Goal: Task Accomplishment & Management: Use online tool/utility

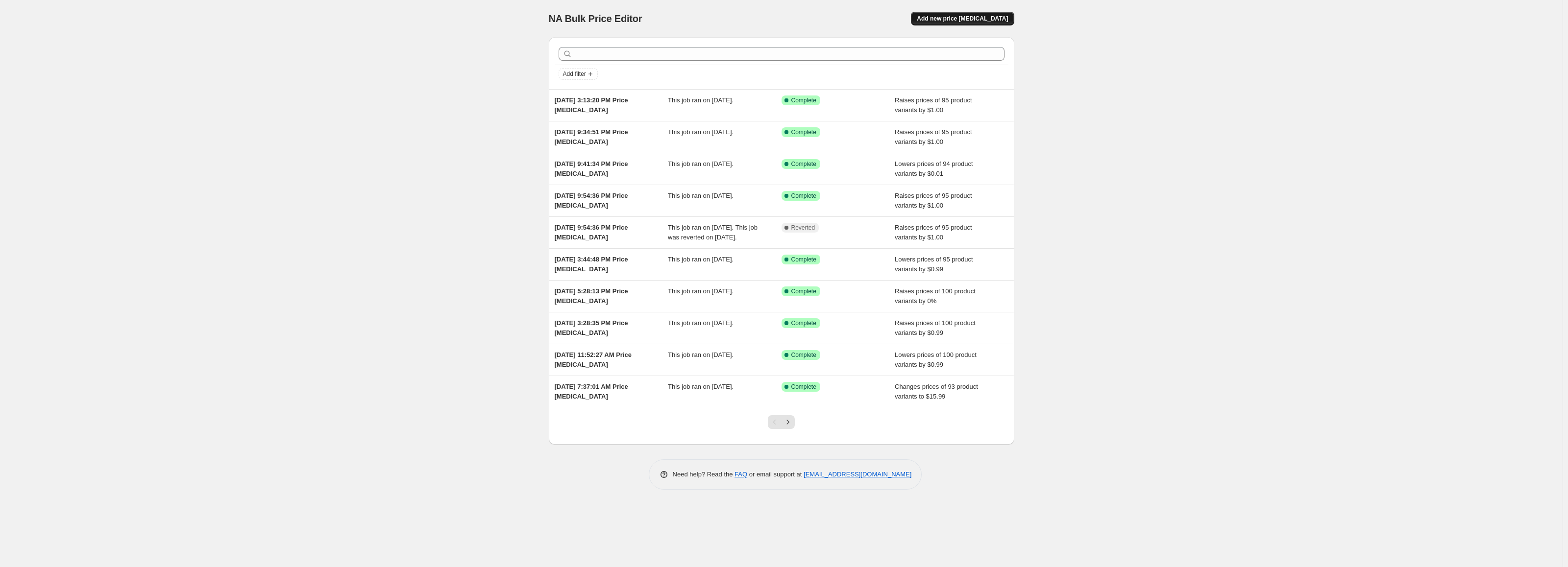
click at [990, 20] on span "Add new price [MEDICAL_DATA]" at bounding box center [962, 19] width 91 height 8
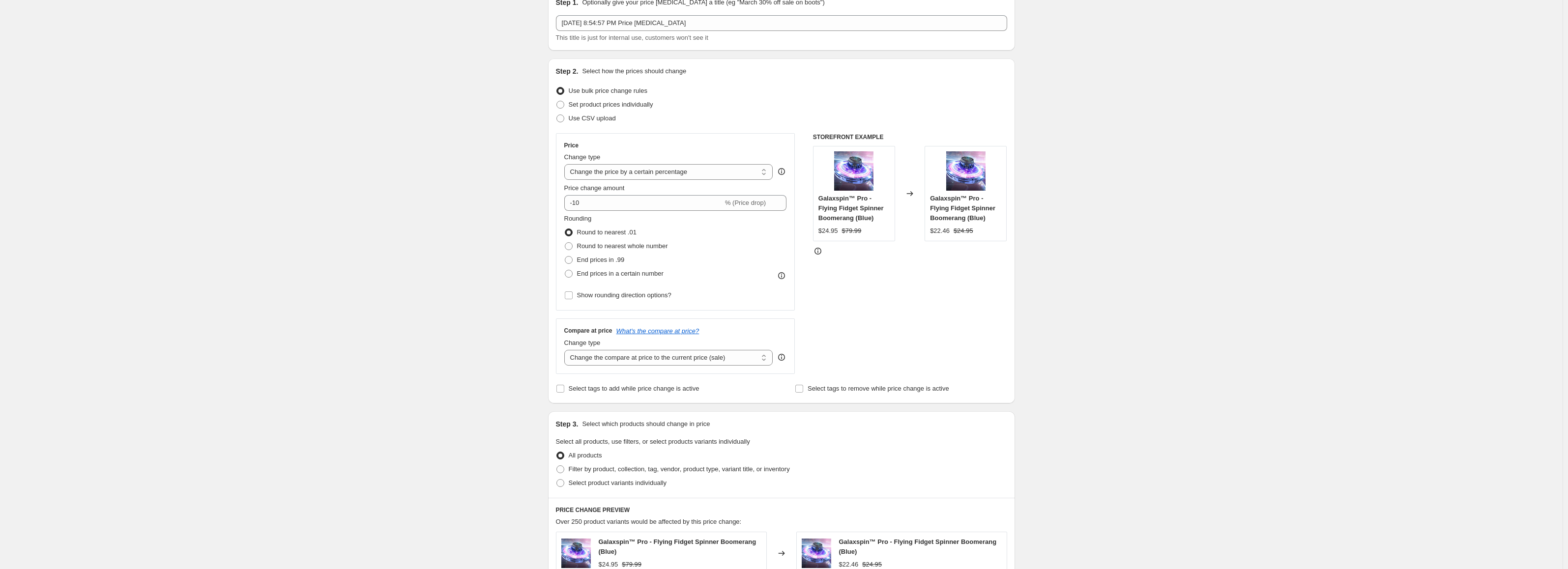
scroll to position [49, 0]
click at [702, 170] on select "Change the price to a certain amount Change the price by a certain amount Chang…" at bounding box center [669, 171] width 209 height 16
select select "by"
click at [566, 163] on select "Change the price to a certain amount Change the price by a certain amount Chang…" at bounding box center [669, 171] width 209 height 16
type input "-10.00"
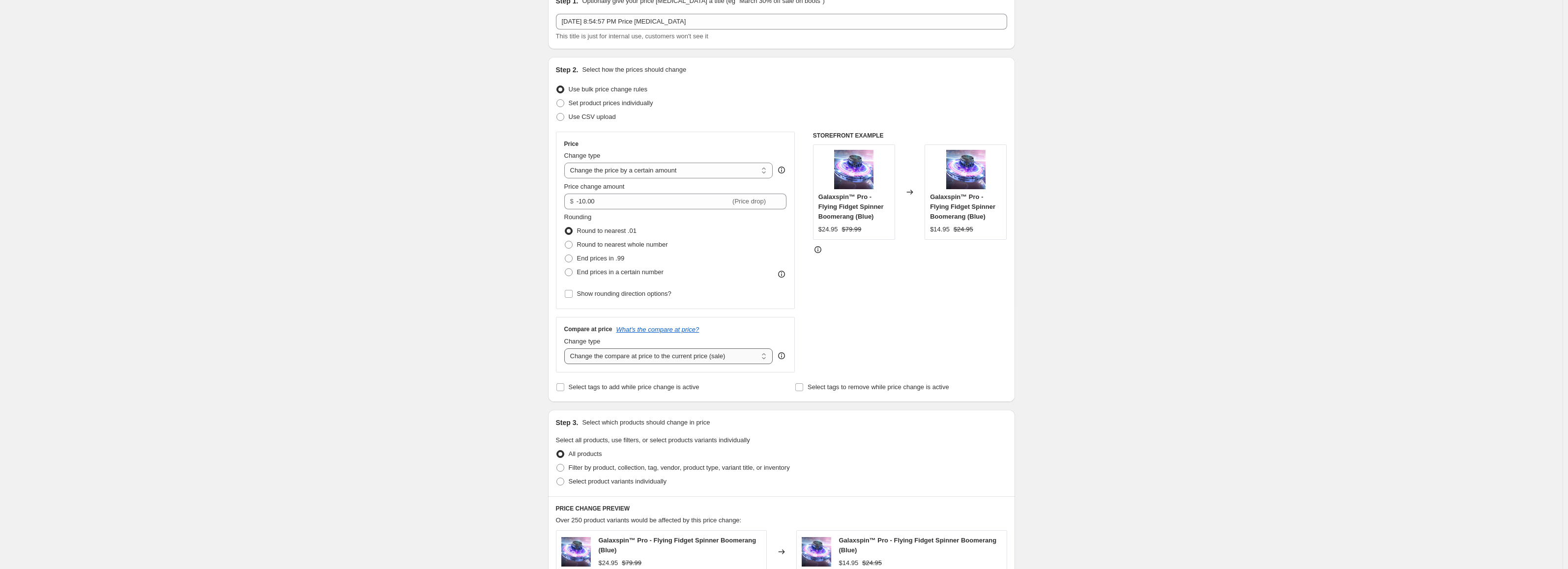
click at [677, 357] on select "Change the compare at price to the current price (sale) Change the compare at p…" at bounding box center [669, 356] width 209 height 16
click at [739, 358] on select "Change the compare at price to the current price (sale) Change the compare at p…" at bounding box center [669, 356] width 209 height 16
click at [728, 358] on select "Change the compare at price to the current price (sale) Change the compare at p…" at bounding box center [669, 356] width 209 height 16
select select "no_change"
click at [566, 348] on select "Change the compare at price to the current price (sale) Change the compare at p…" at bounding box center [669, 356] width 209 height 16
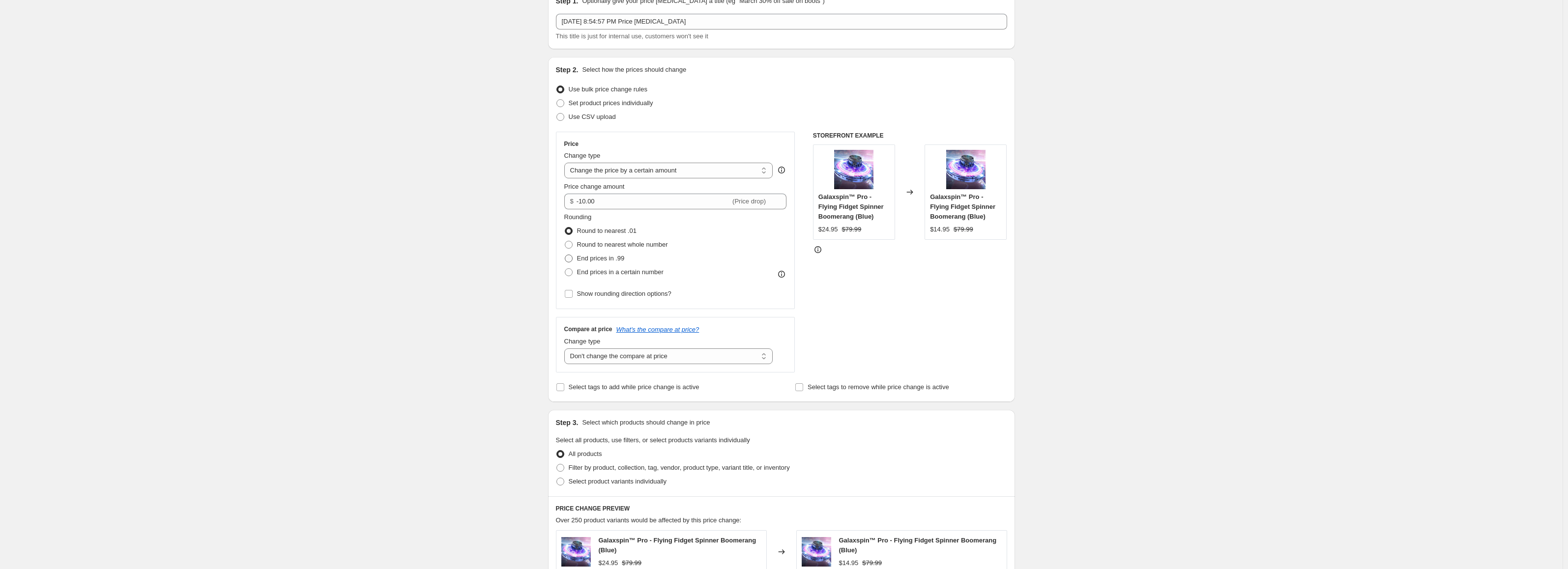
click at [601, 258] on span "End prices in .99" at bounding box center [601, 258] width 48 height 7
click at [565, 255] on input "End prices in .99" at bounding box center [564, 255] width 1 height 1
radio input "true"
drag, startPoint x: 602, startPoint y: 199, endPoint x: 556, endPoint y: 200, distance: 46.0
click at [556, 200] on div "Step 2. Select how the prices should change Use bulk price change rules Set pro…" at bounding box center [782, 230] width 467 height 345
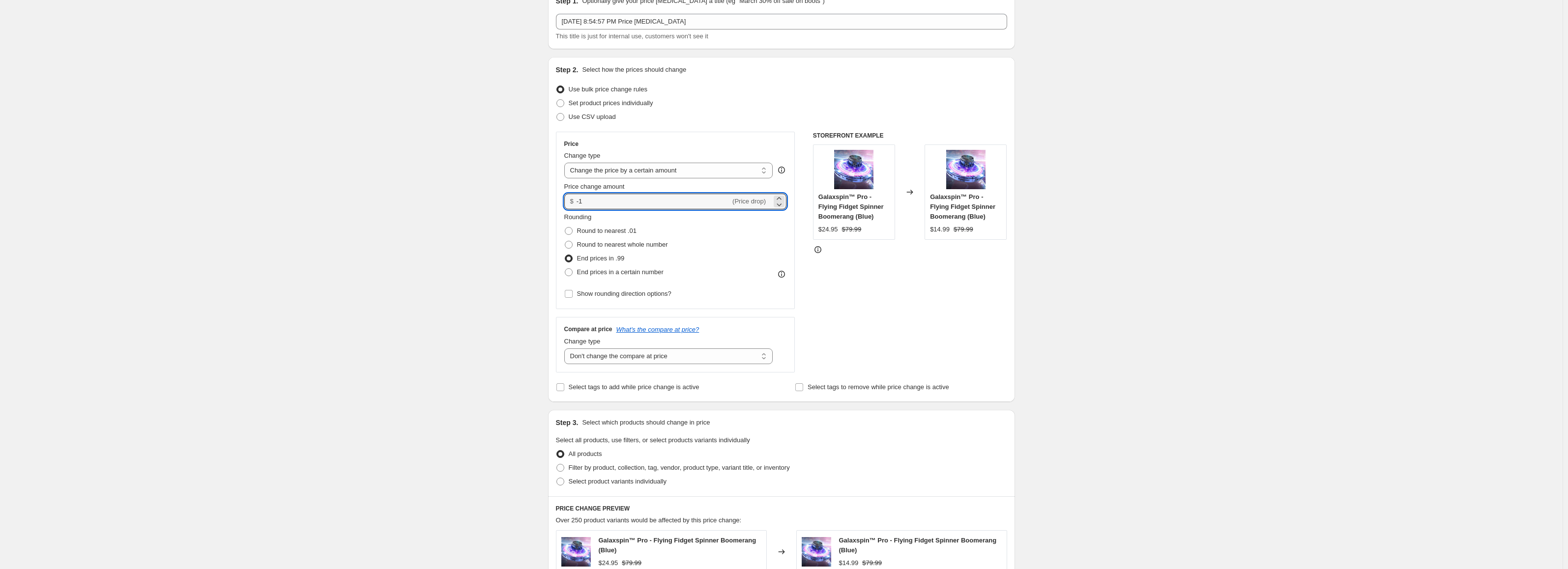
type input "-1.00"
click at [554, 200] on div "Step 2. Select how the prices should change Use bulk price change rules Set pro…" at bounding box center [782, 230] width 467 height 345
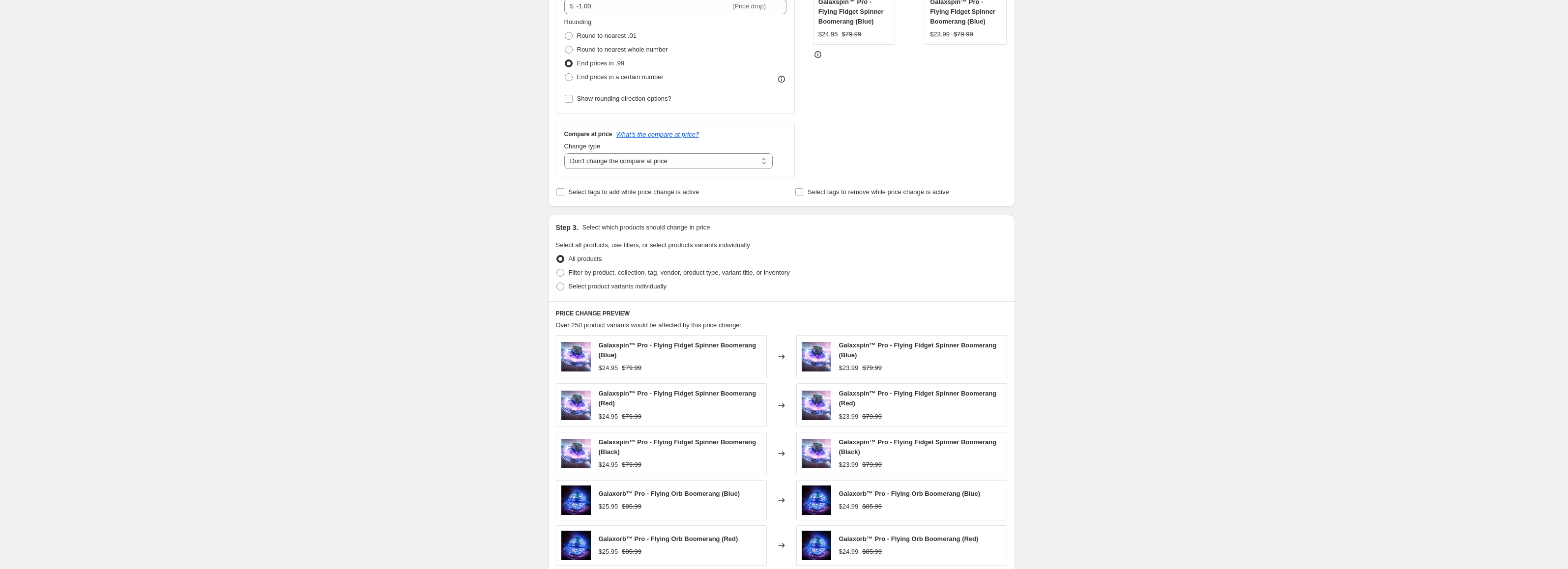
scroll to position [245, 0]
click at [670, 270] on span "Filter by product, collection, tag, vendor, product type, variant title, or inv…" at bounding box center [679, 270] width 221 height 7
click at [557, 268] on input "Filter by product, collection, tag, vendor, product type, variant title, or inv…" at bounding box center [557, 267] width 1 height 1
radio input "true"
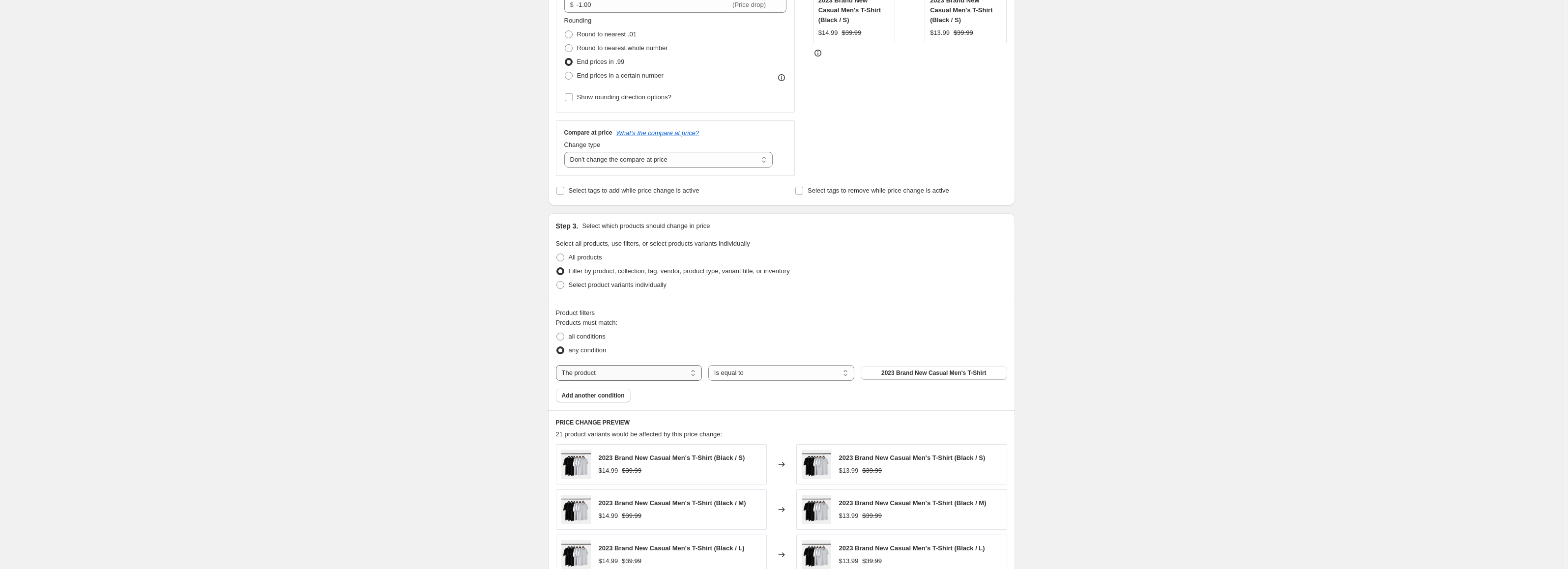
click at [691, 368] on select "The product The product's collection The product's tag The product's vendor The…" at bounding box center [629, 373] width 146 height 16
select select "tag"
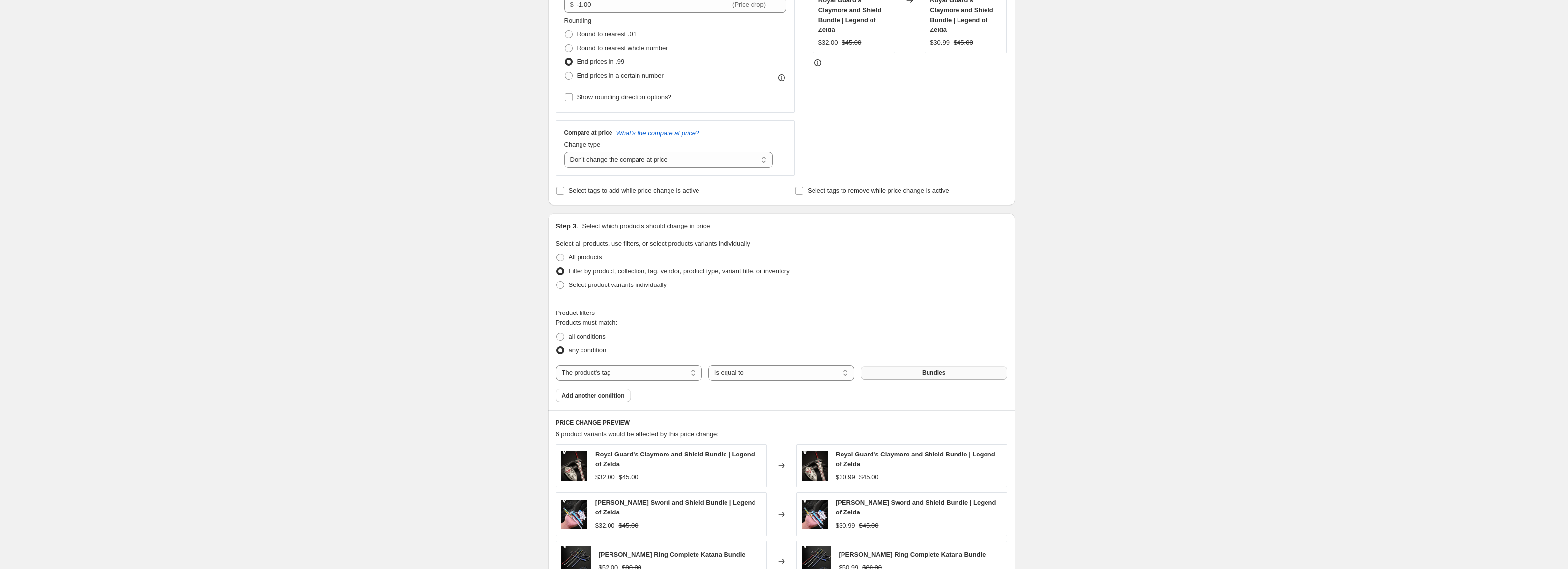
click at [907, 375] on button "Bundles" at bounding box center [934, 373] width 146 height 14
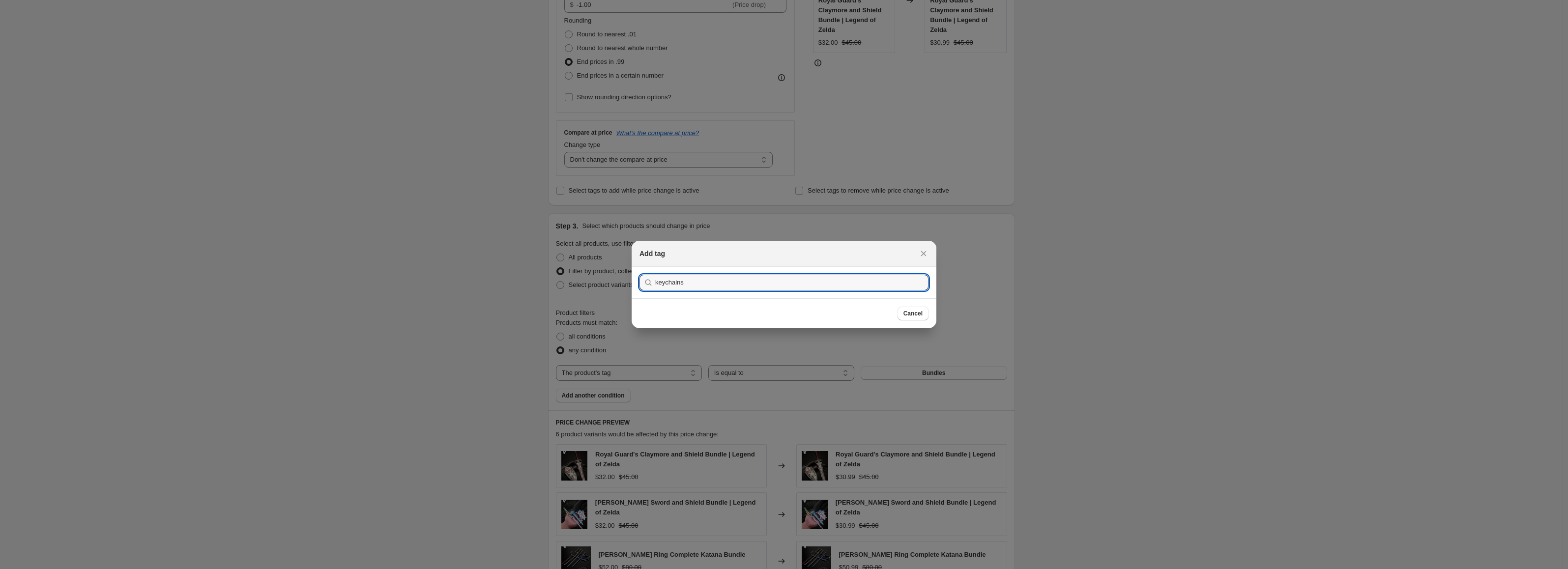
type input "keychains"
click at [640, 266] on button "Submit" at bounding box center [654, 271] width 28 height 10
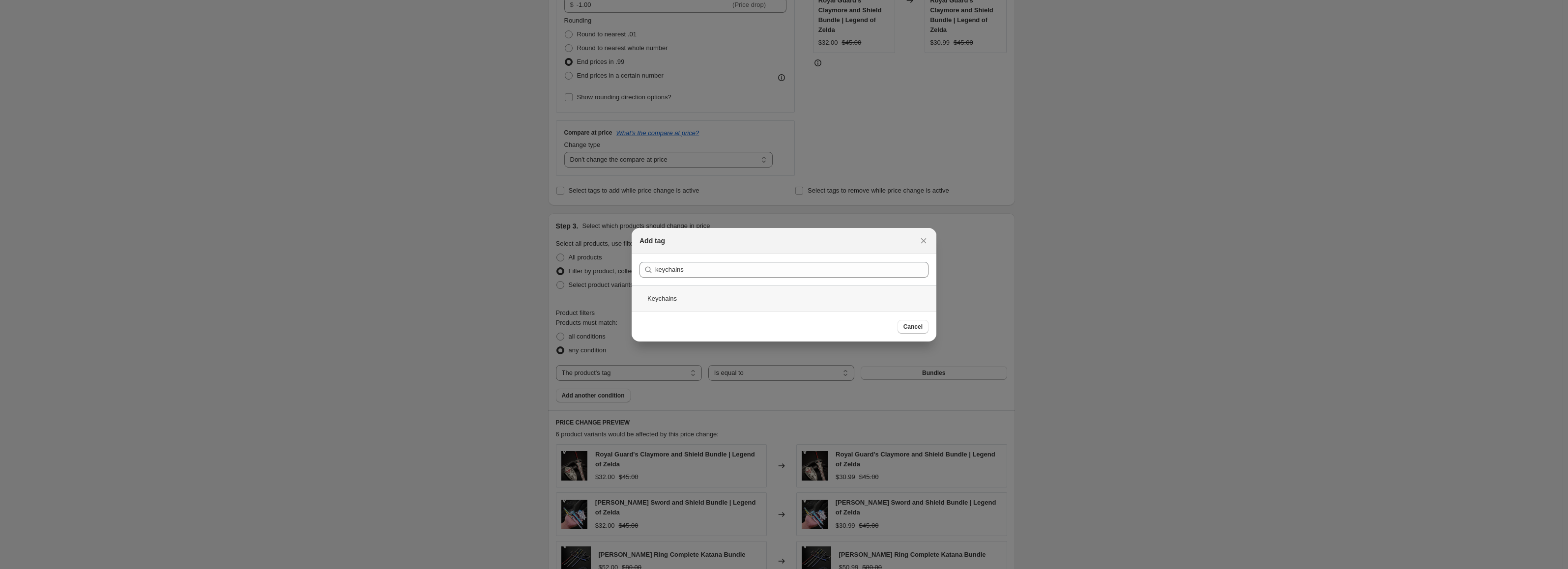
click at [771, 298] on div "Keychains" at bounding box center [784, 298] width 305 height 26
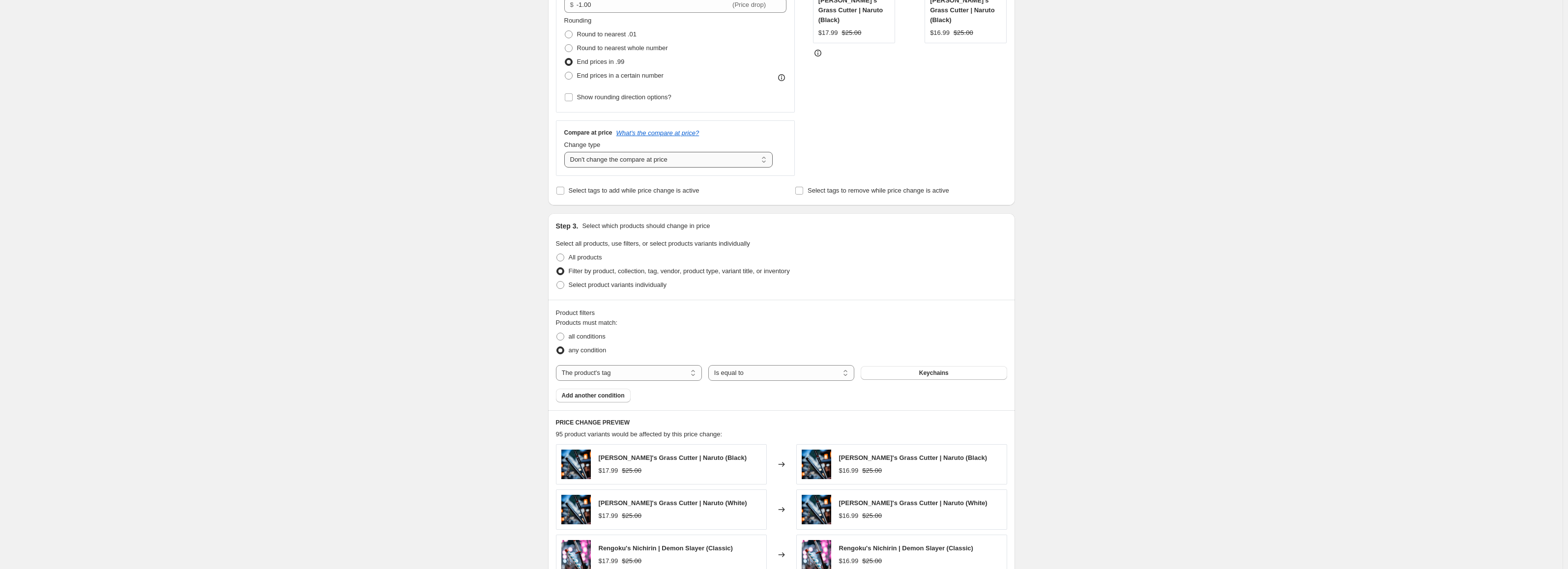
click at [709, 161] on select "Change the compare at price to the current price (sale) Change the compare at p…" at bounding box center [669, 160] width 209 height 16
select select "by"
click at [566, 152] on select "Change the compare at price to the current price (sale) Change the compare at p…" at bounding box center [669, 160] width 209 height 16
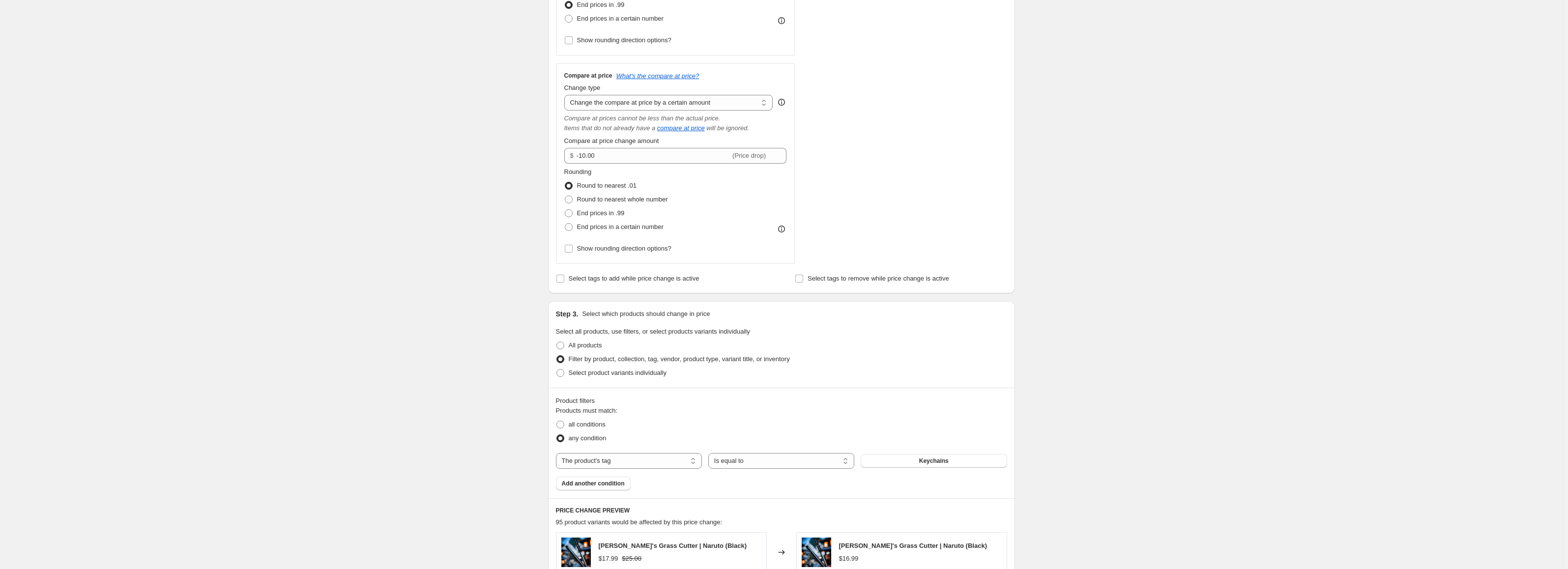
scroll to position [295, 0]
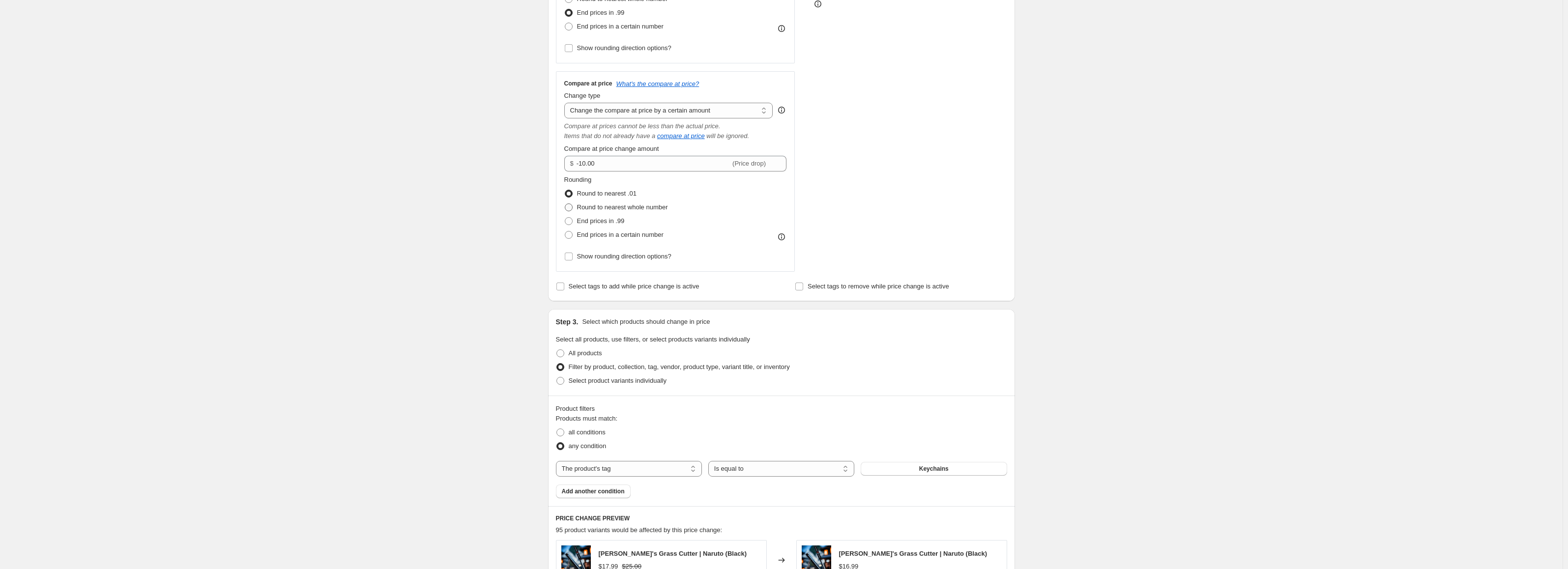
click at [643, 208] on span "Round to nearest whole number" at bounding box center [622, 207] width 91 height 7
click at [565, 204] on input "Round to nearest whole number" at bounding box center [564, 204] width 1 height 1
radio input "true"
drag, startPoint x: 641, startPoint y: 165, endPoint x: 578, endPoint y: 171, distance: 63.3
click at [578, 171] on div "$ -10.00 (Price drop)" at bounding box center [676, 164] width 223 height 16
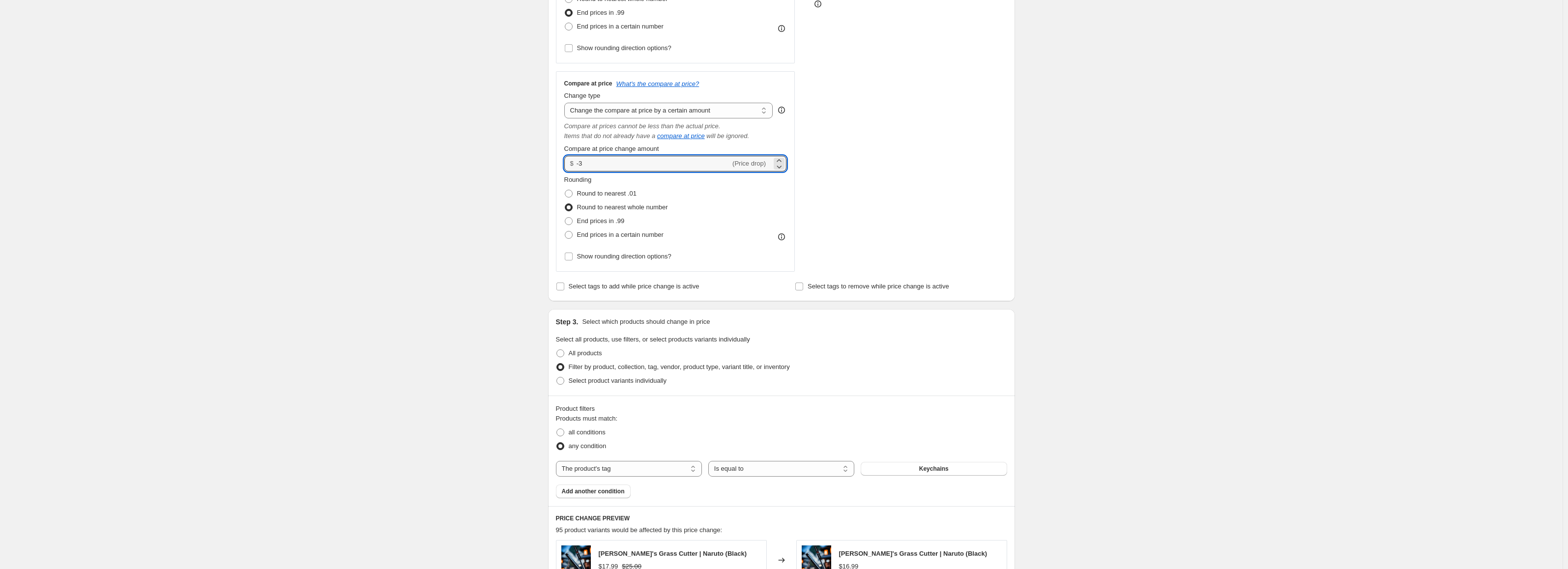
type input "-3.00"
click at [1086, 260] on div "Create new price [MEDICAL_DATA]. This page is ready Create new price [MEDICAL_D…" at bounding box center [781, 324] width 1563 height 1238
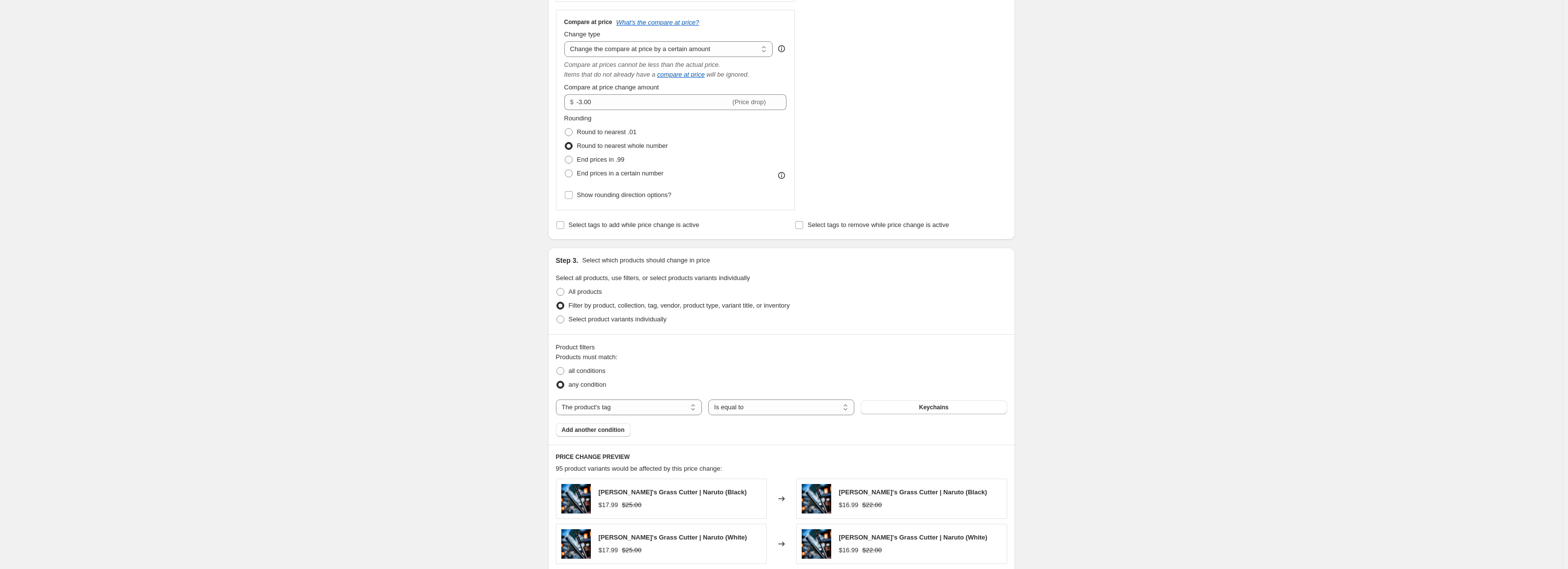
scroll to position [325, 0]
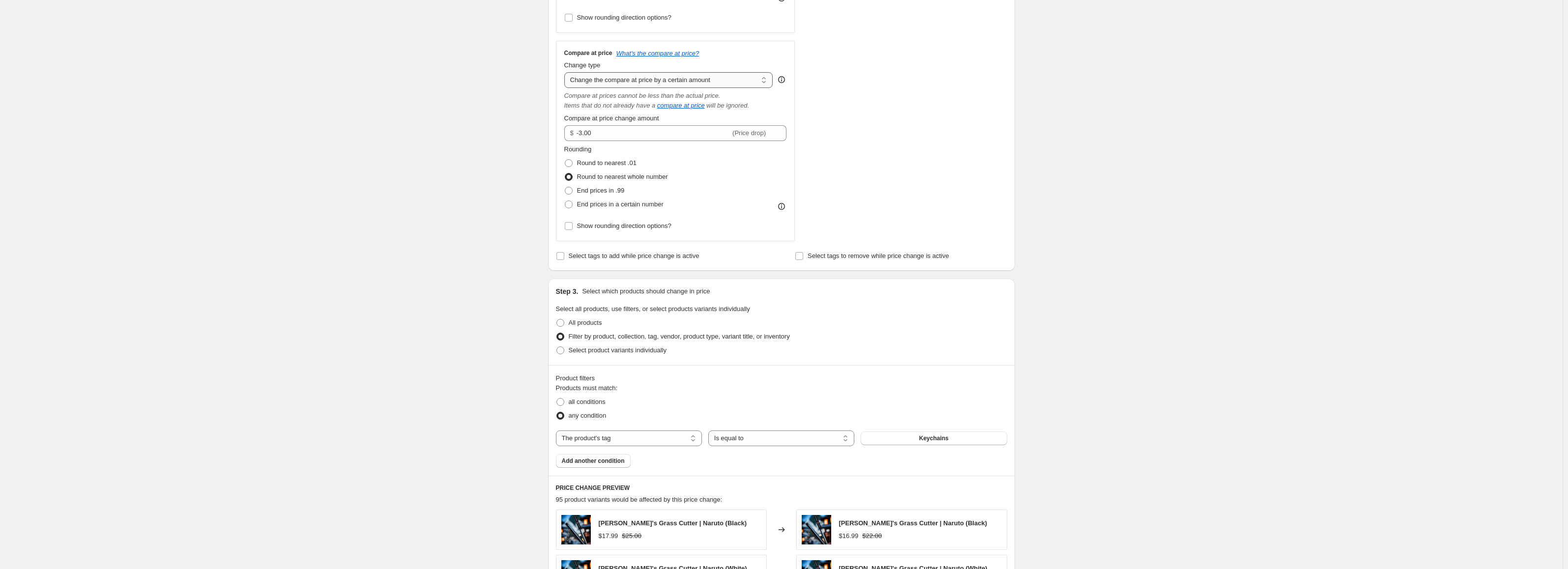
click at [661, 79] on select "Change the compare at price to the current price (sale) Change the compare at p…" at bounding box center [669, 80] width 209 height 16
click at [566, 72] on select "Change the compare at price to the current price (sale) Change the compare at p…" at bounding box center [669, 80] width 209 height 16
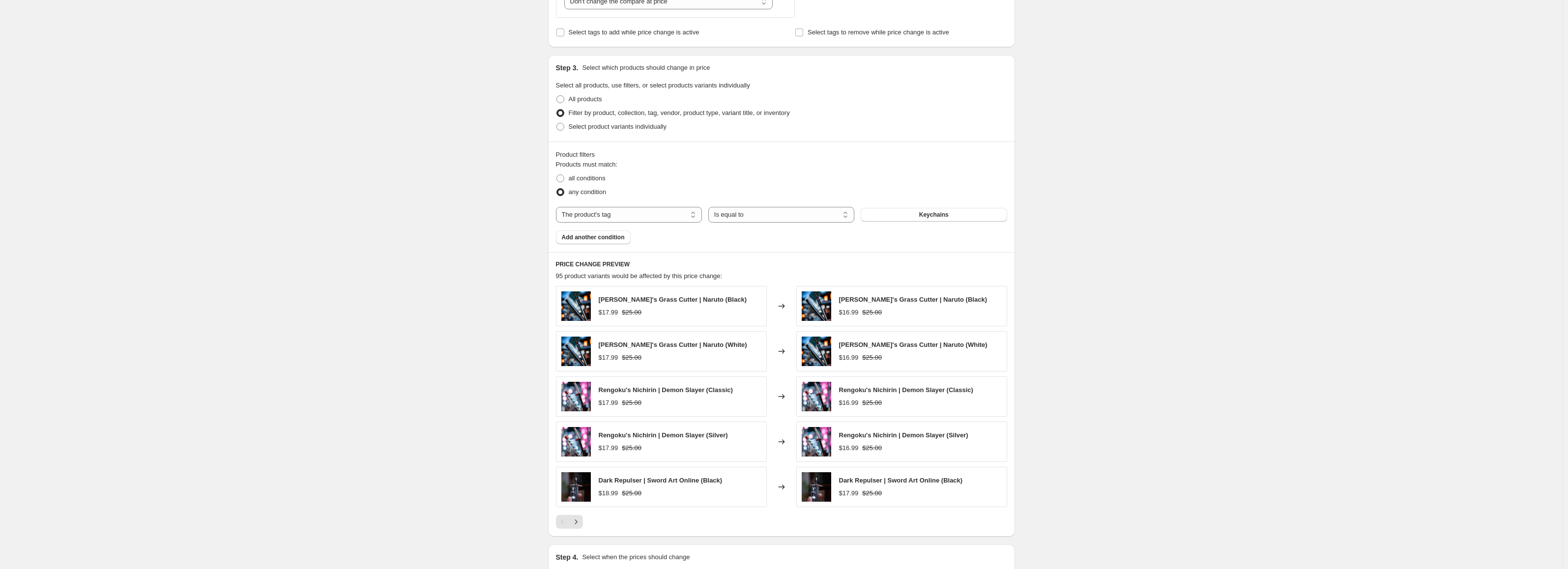
scroll to position [423, 0]
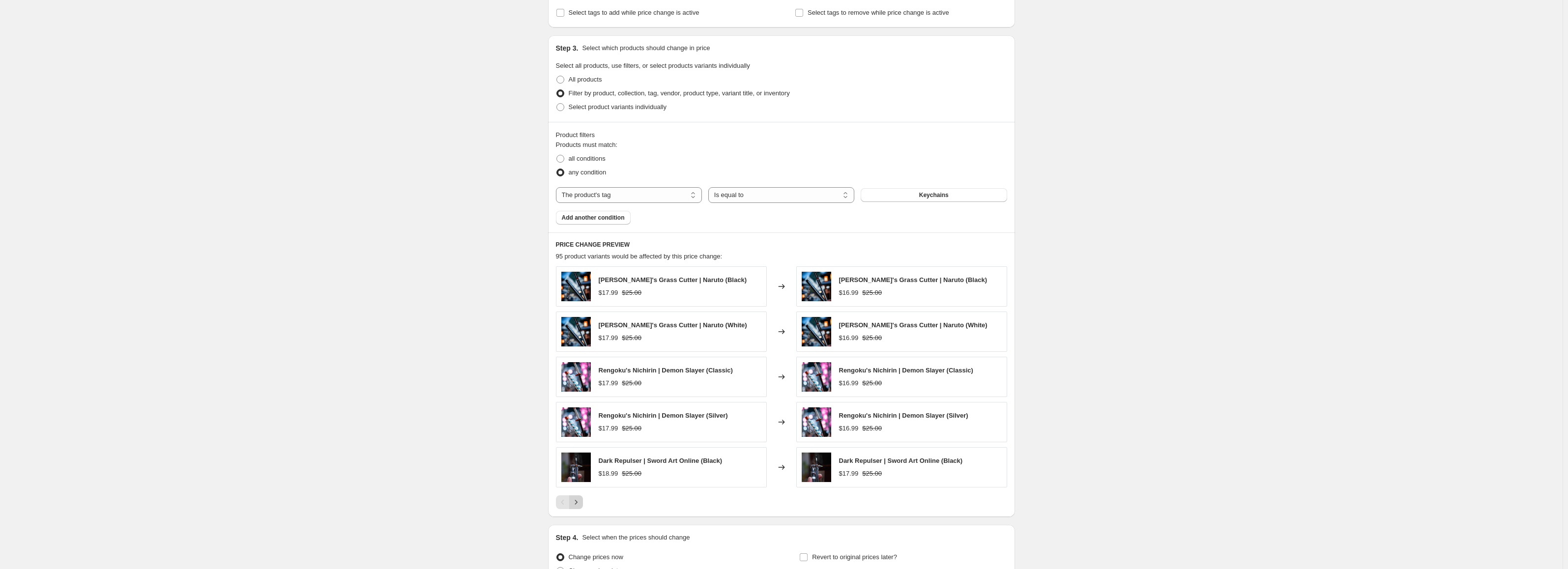
click at [581, 502] on icon "Next" at bounding box center [575, 502] width 10 height 10
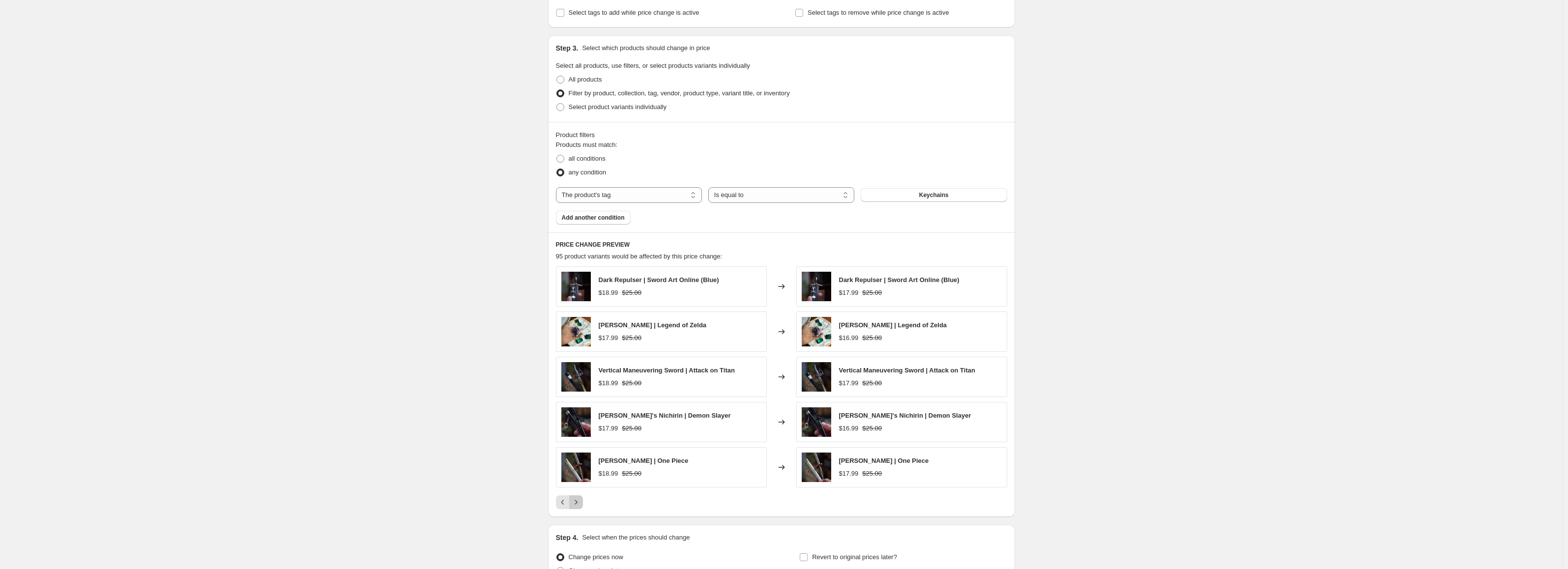
click at [580, 500] on icon "Next" at bounding box center [575, 502] width 10 height 10
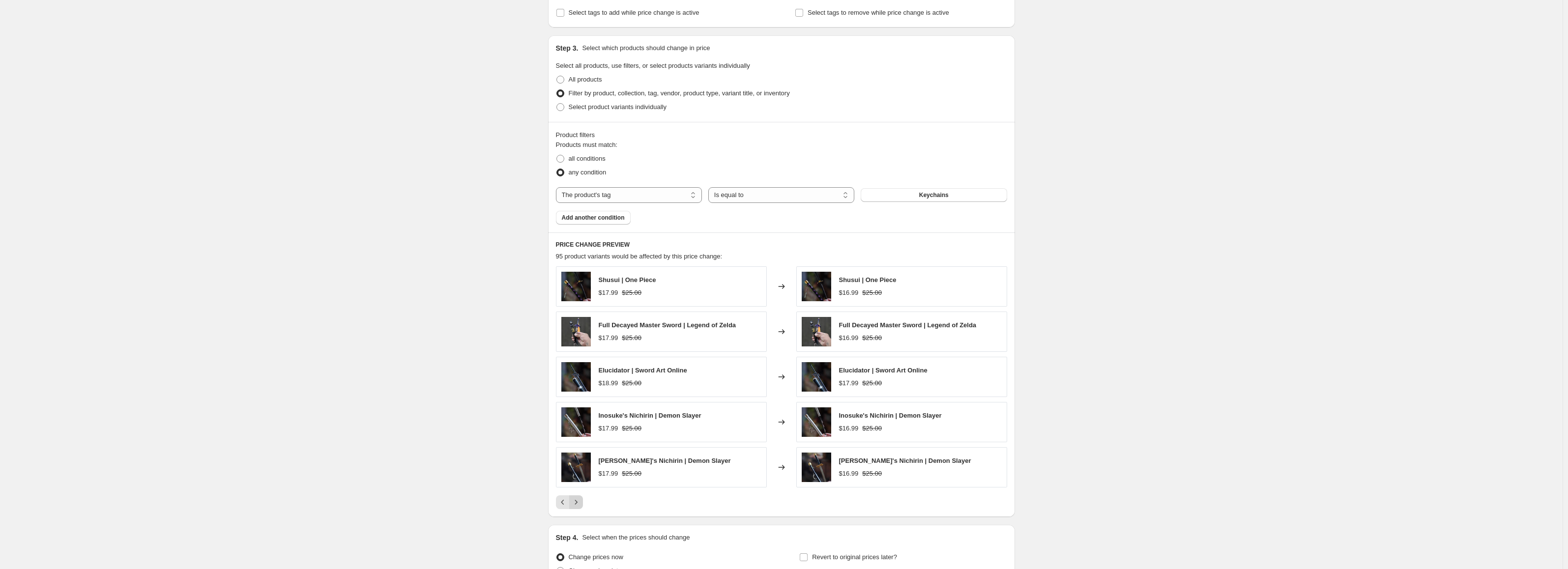
click at [578, 504] on icon "Next" at bounding box center [575, 502] width 10 height 10
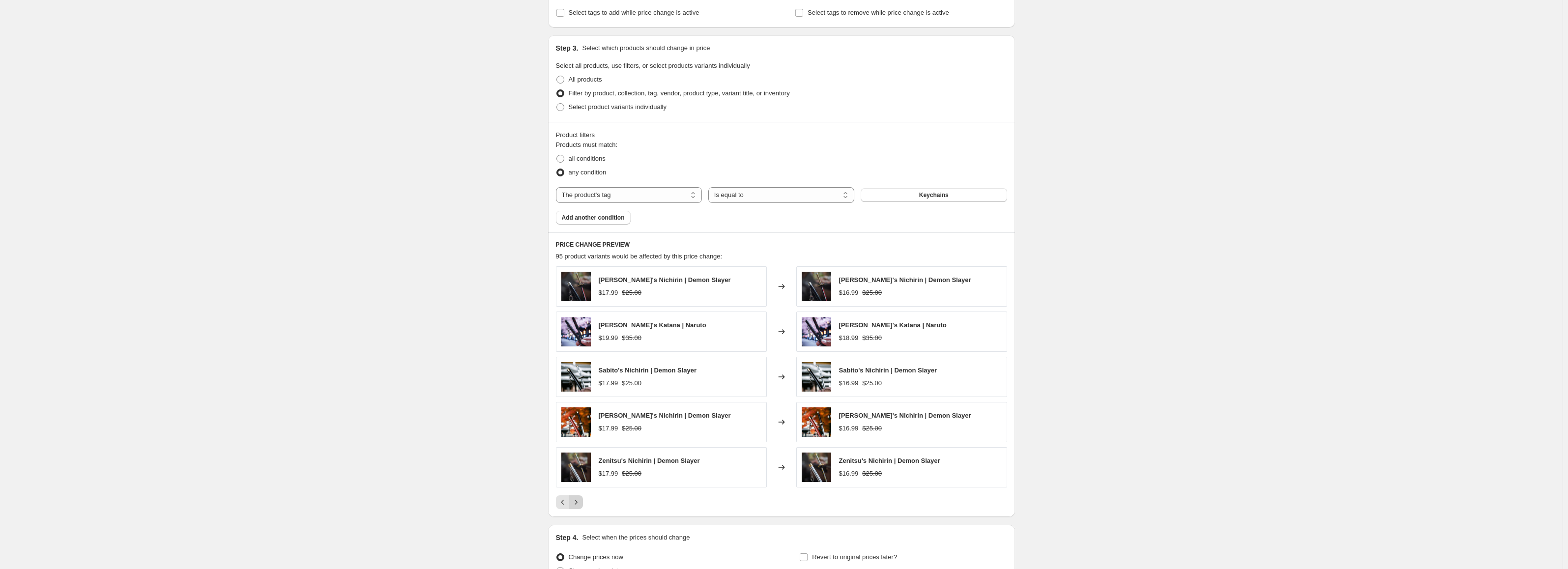
click at [581, 501] on icon "Next" at bounding box center [575, 502] width 10 height 10
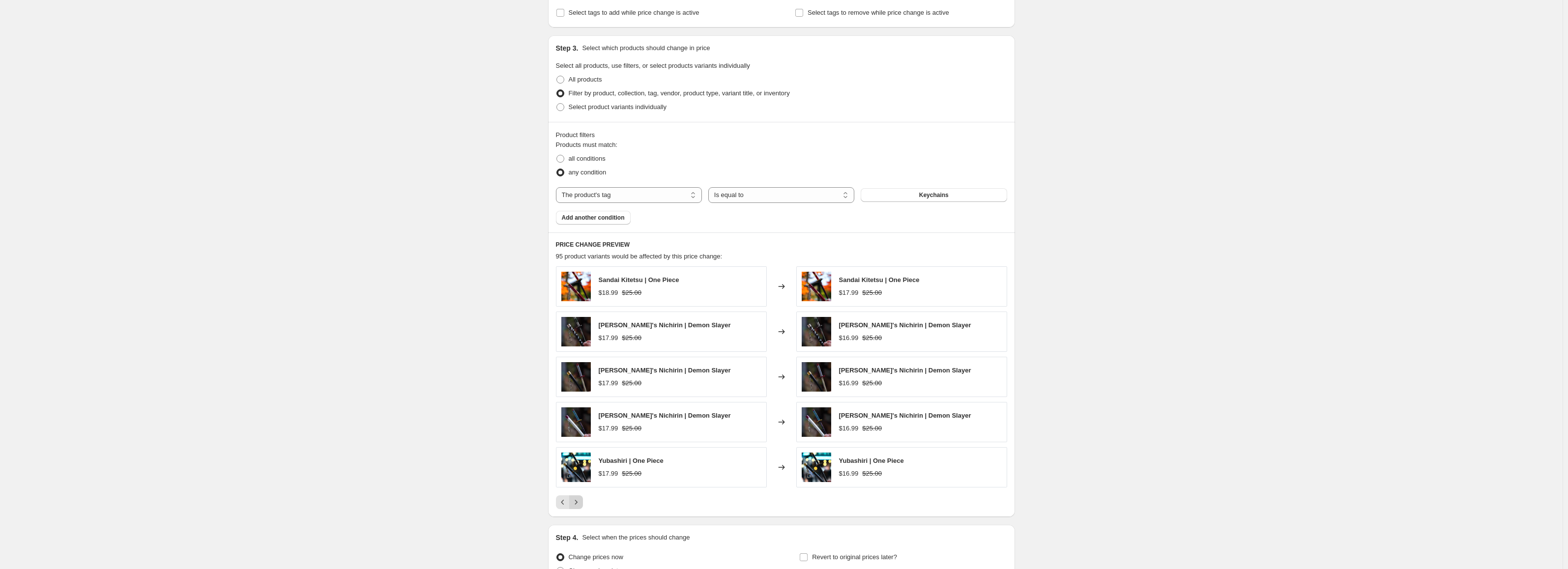
click at [581, 500] on icon "Next" at bounding box center [575, 502] width 10 height 10
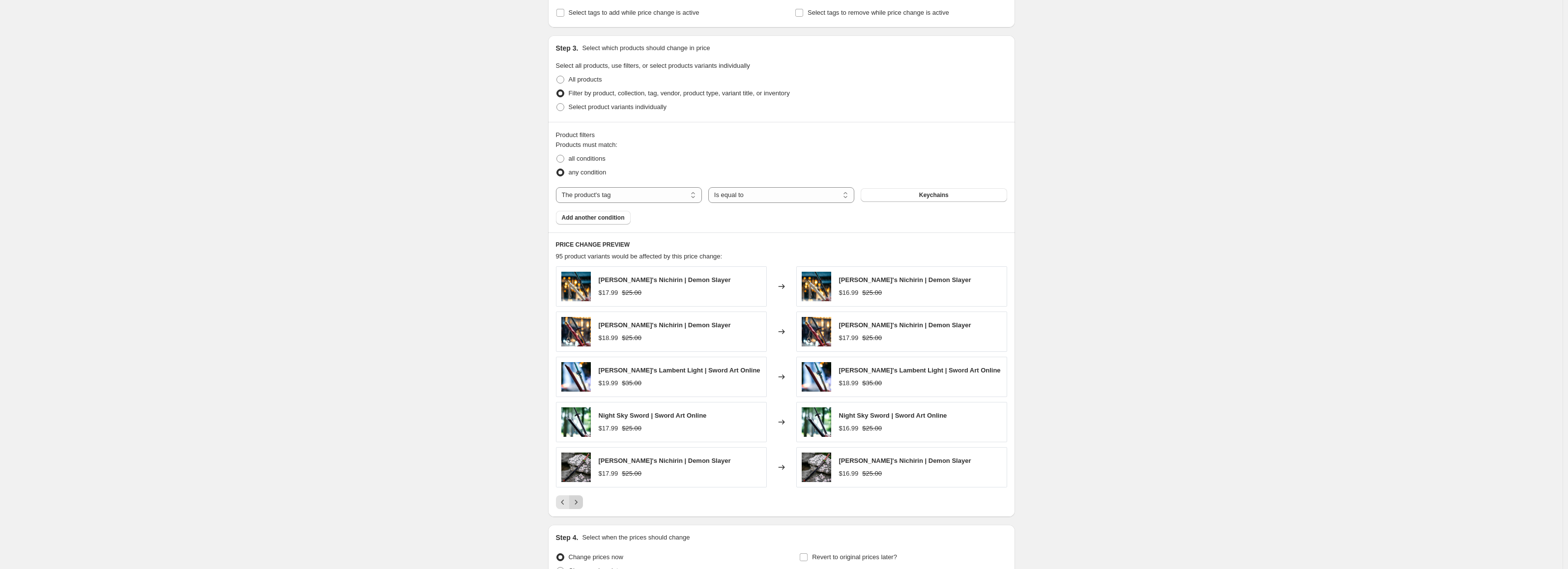
click at [581, 500] on icon "Next" at bounding box center [575, 502] width 10 height 10
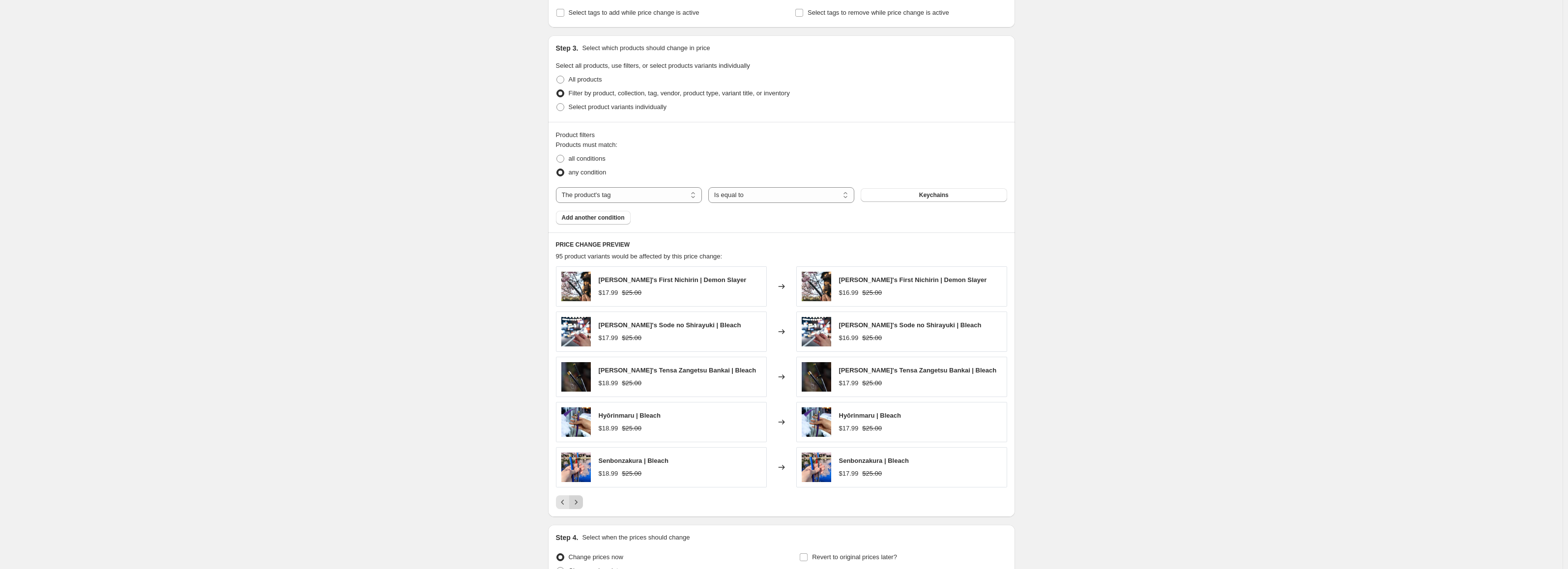
click at [581, 500] on icon "Next" at bounding box center [575, 502] width 10 height 10
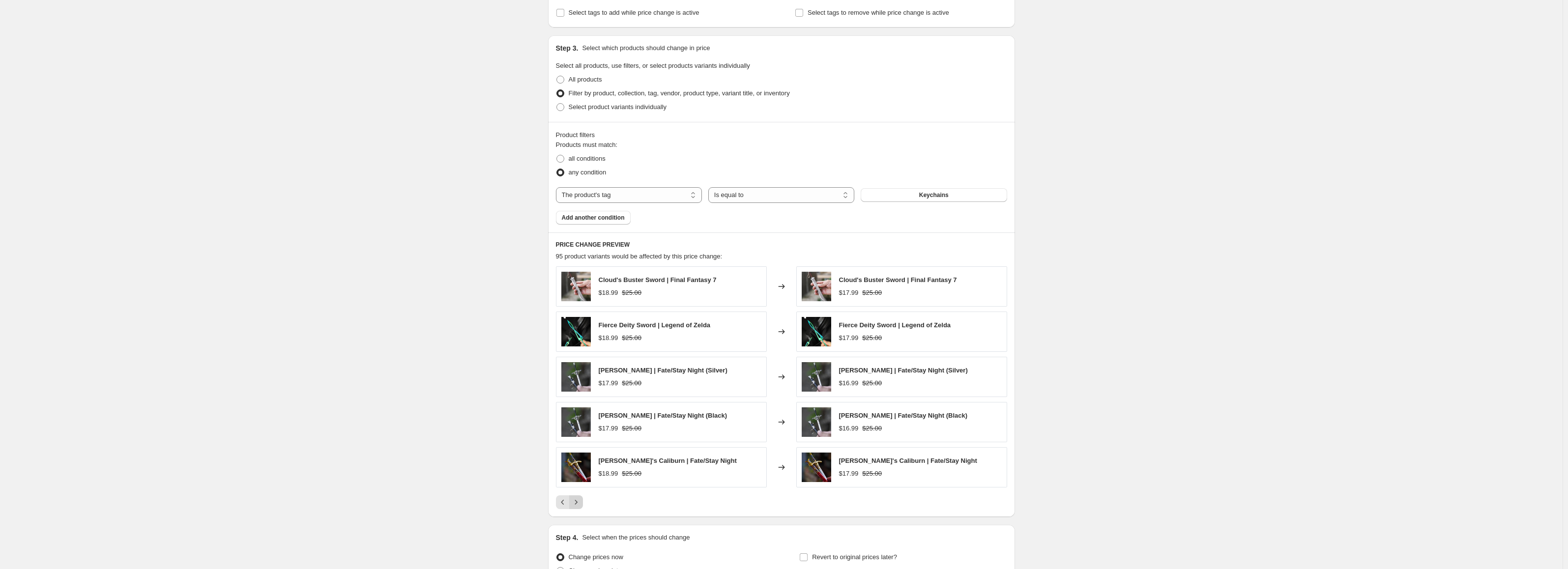
click at [583, 500] on button "Next" at bounding box center [576, 502] width 14 height 14
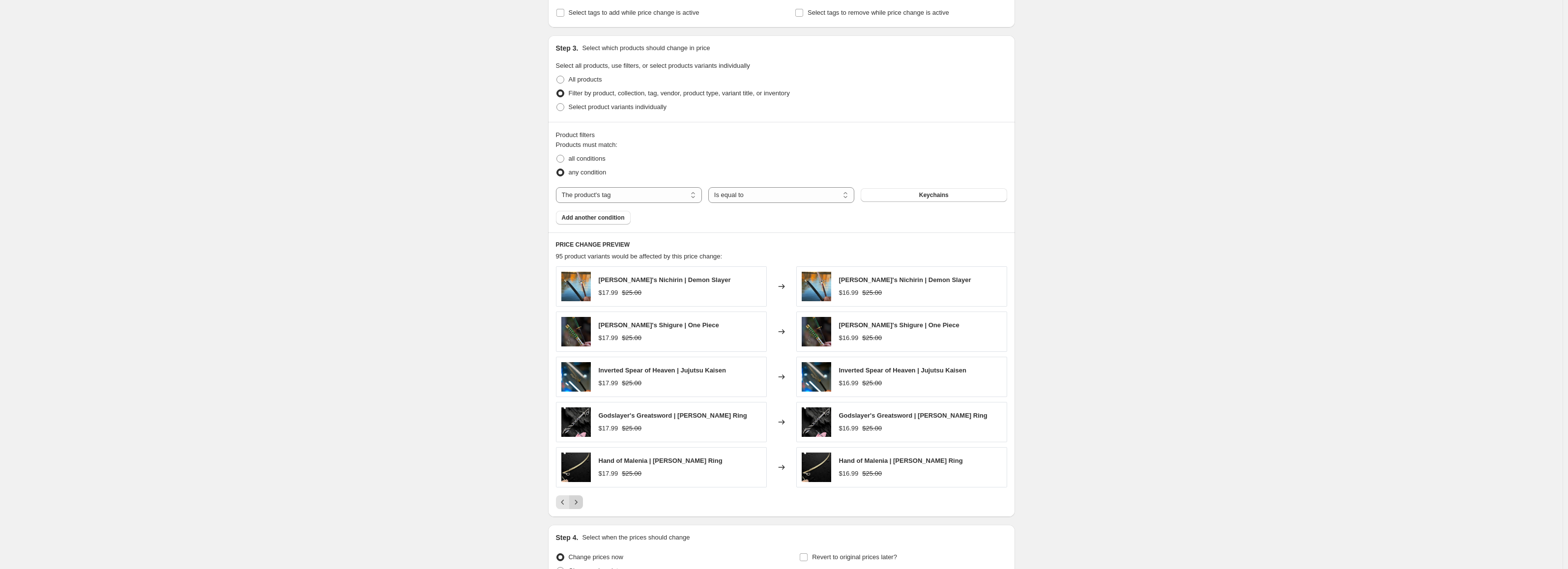
click at [583, 500] on button "Next" at bounding box center [576, 502] width 14 height 14
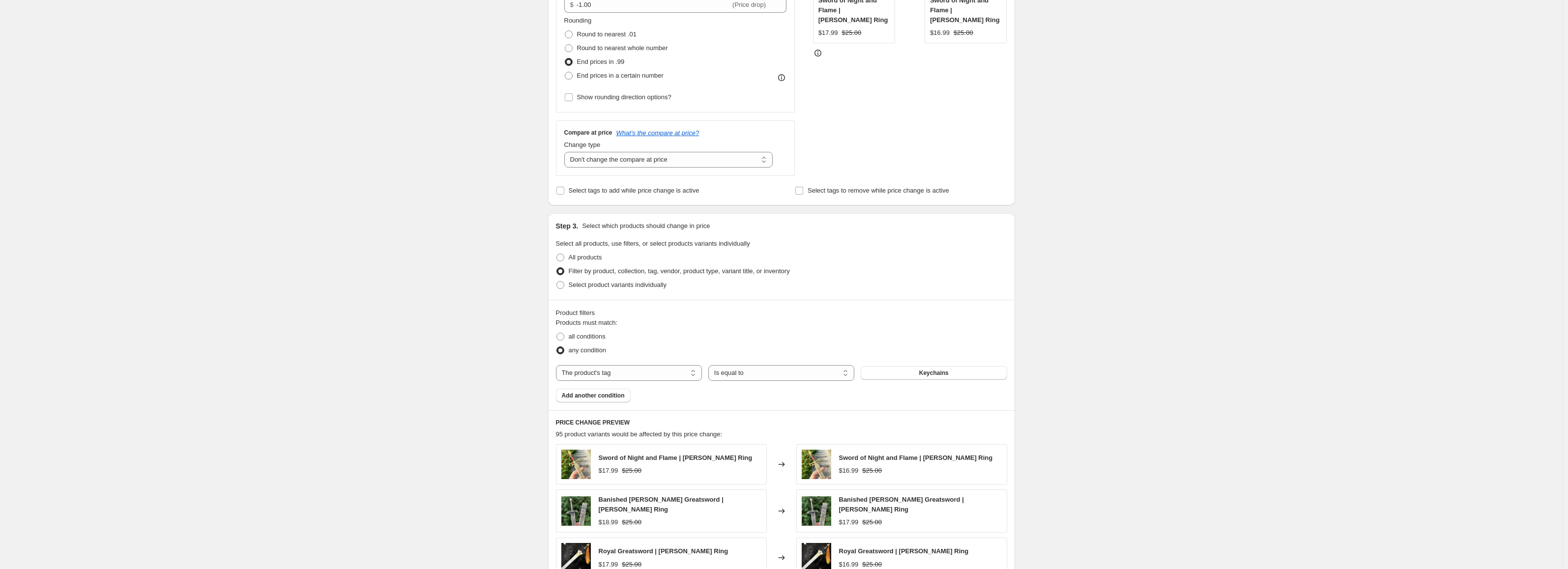
scroll to position [227, 0]
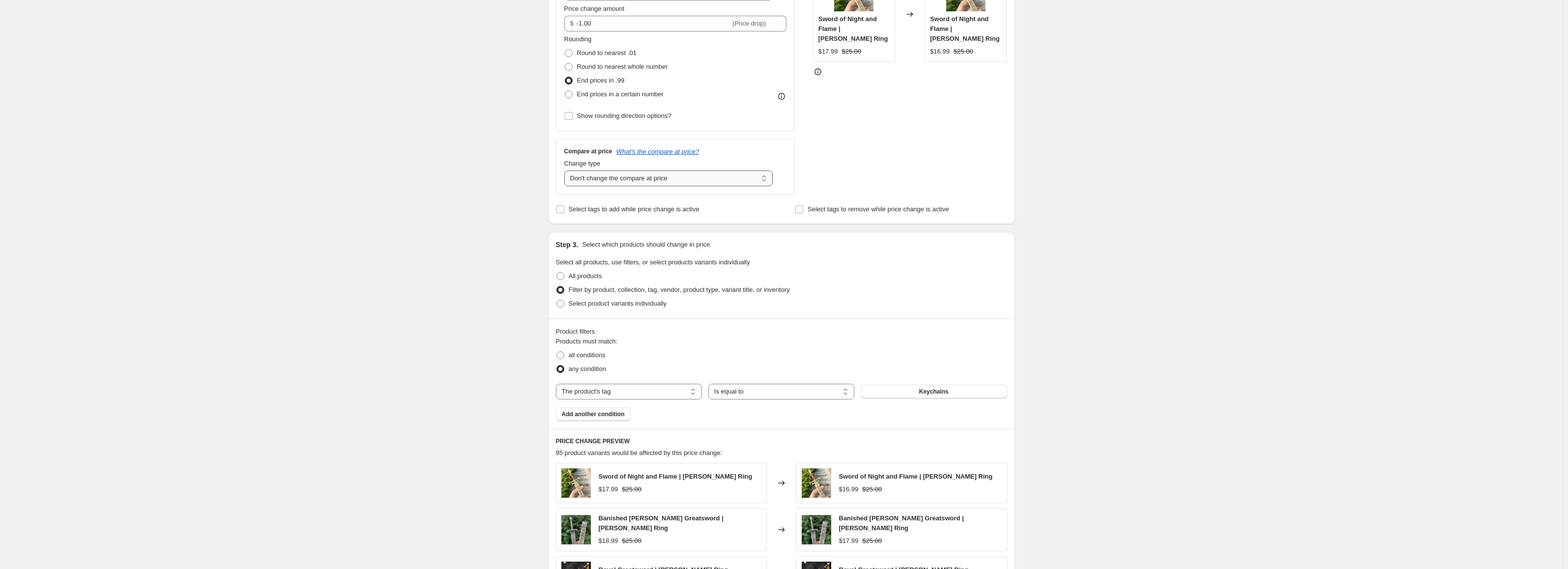
click at [666, 176] on select "Change the compare at price to the current price (sale) Change the compare at p…" at bounding box center [669, 179] width 209 height 16
select select "bp"
click at [566, 171] on select "Change the compare at price to the current price (sale) Change the compare at p…" at bounding box center [669, 179] width 209 height 16
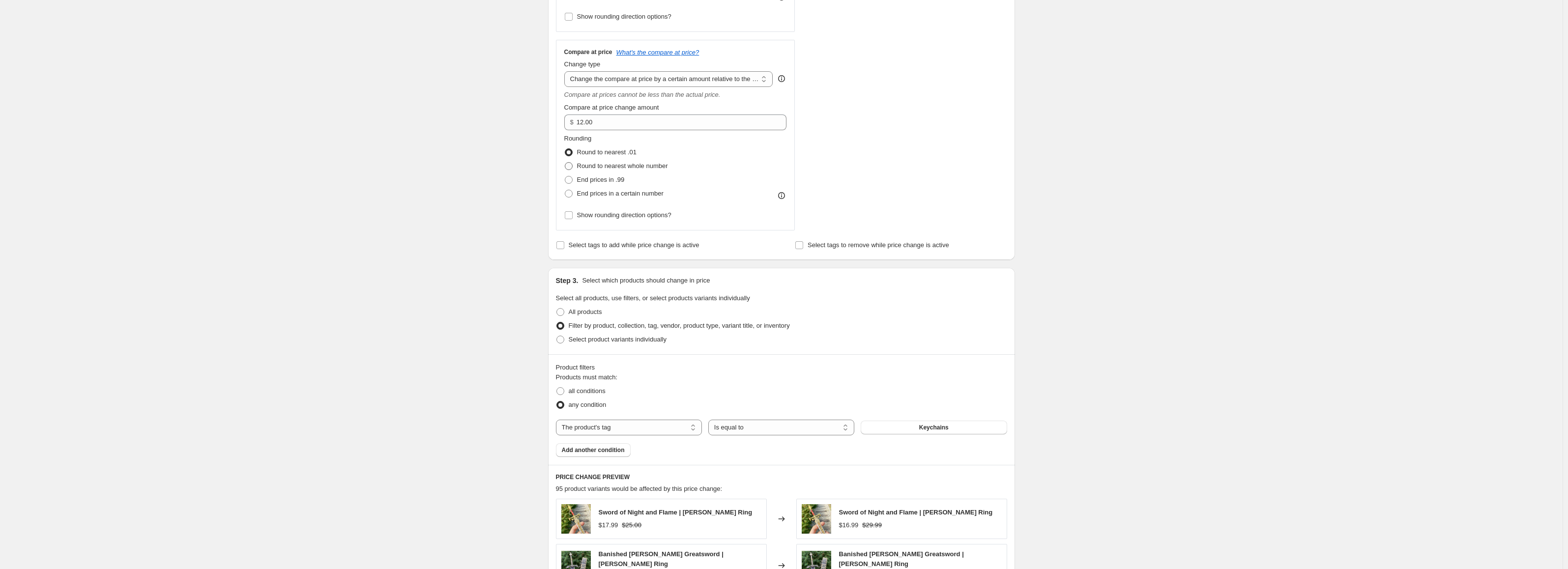
scroll to position [325, 0]
drag, startPoint x: 633, startPoint y: 121, endPoint x: 578, endPoint y: 125, distance: 55.1
click at [578, 125] on div "$ 12.00" at bounding box center [676, 123] width 223 height 16
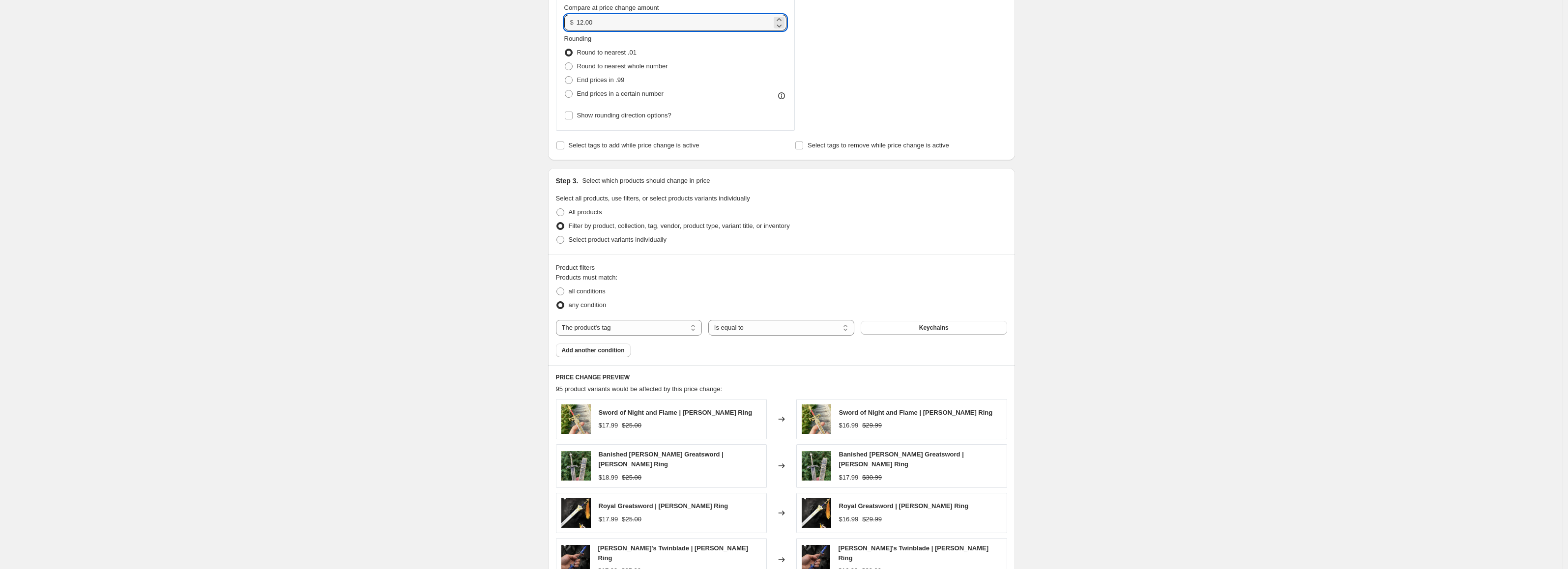
scroll to position [423, 0]
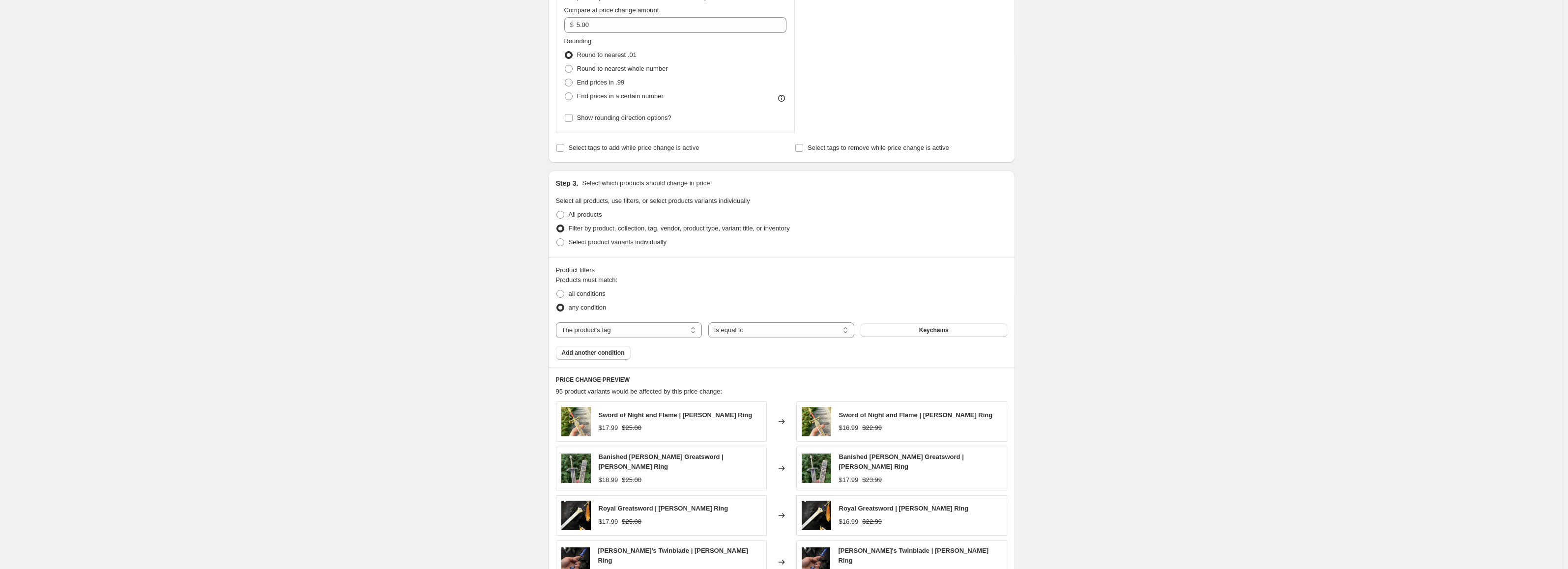
click at [1080, 258] on div "Create new price [MEDICAL_DATA]. This page is ready Create new price [MEDICAL_D…" at bounding box center [781, 195] width 1563 height 1238
drag, startPoint x: 615, startPoint y: 28, endPoint x: 562, endPoint y: 24, distance: 53.2
click at [562, 24] on div "Compare at price What's the compare at price? Change type Change the compare at…" at bounding box center [675, 38] width 239 height 190
type input "4.00"
click at [1221, 259] on div "Create new price [MEDICAL_DATA]. This page is ready Create new price [MEDICAL_D…" at bounding box center [781, 195] width 1563 height 1238
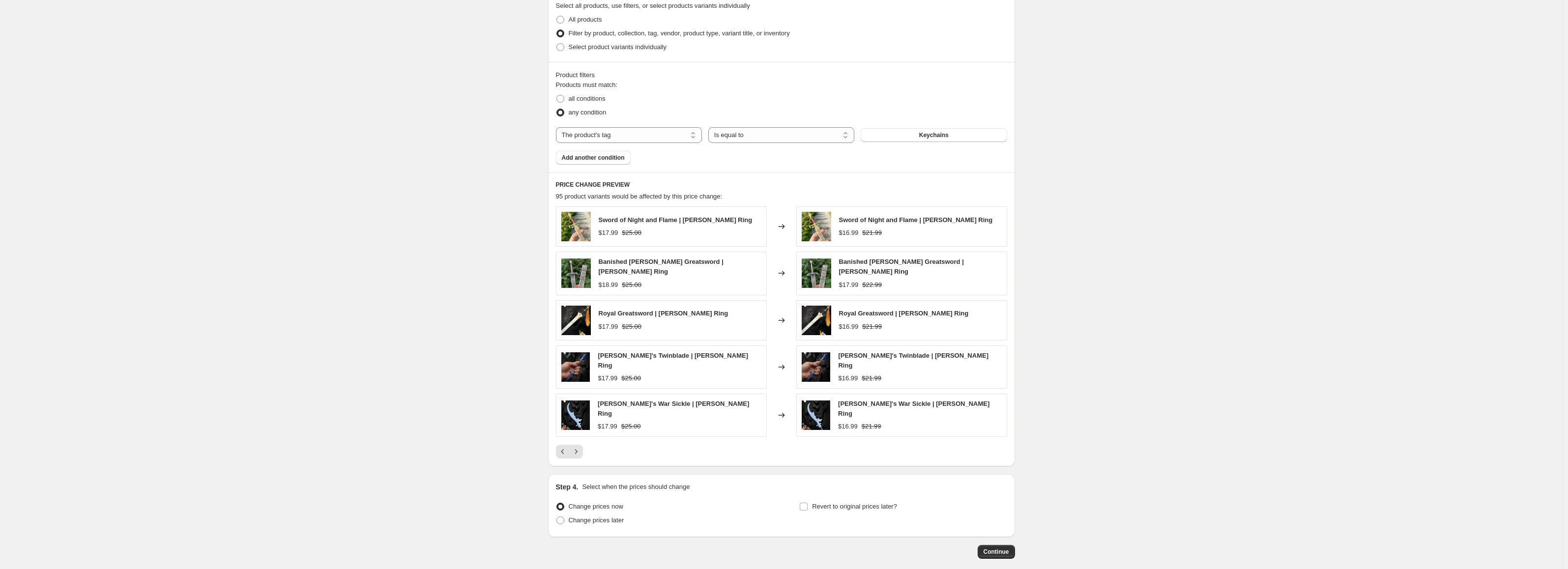
scroll to position [620, 0]
click at [583, 443] on button "Next" at bounding box center [576, 450] width 14 height 14
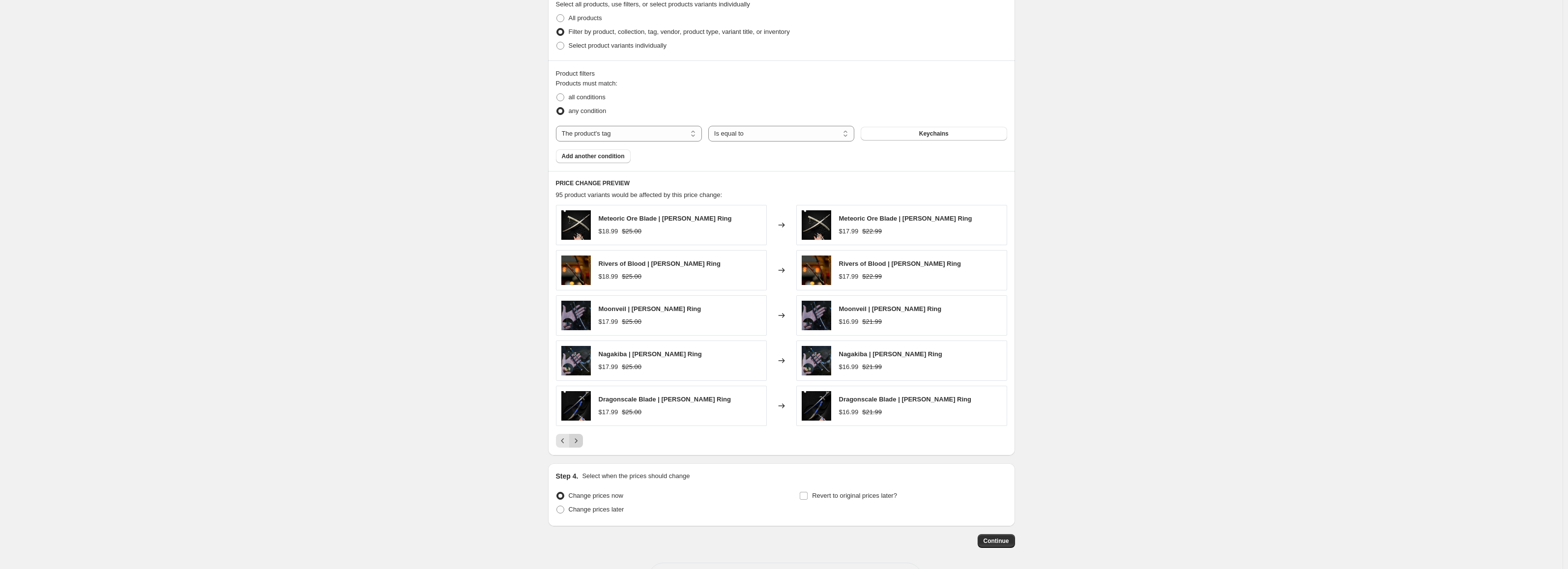
click at [583, 440] on button "Next" at bounding box center [576, 441] width 14 height 14
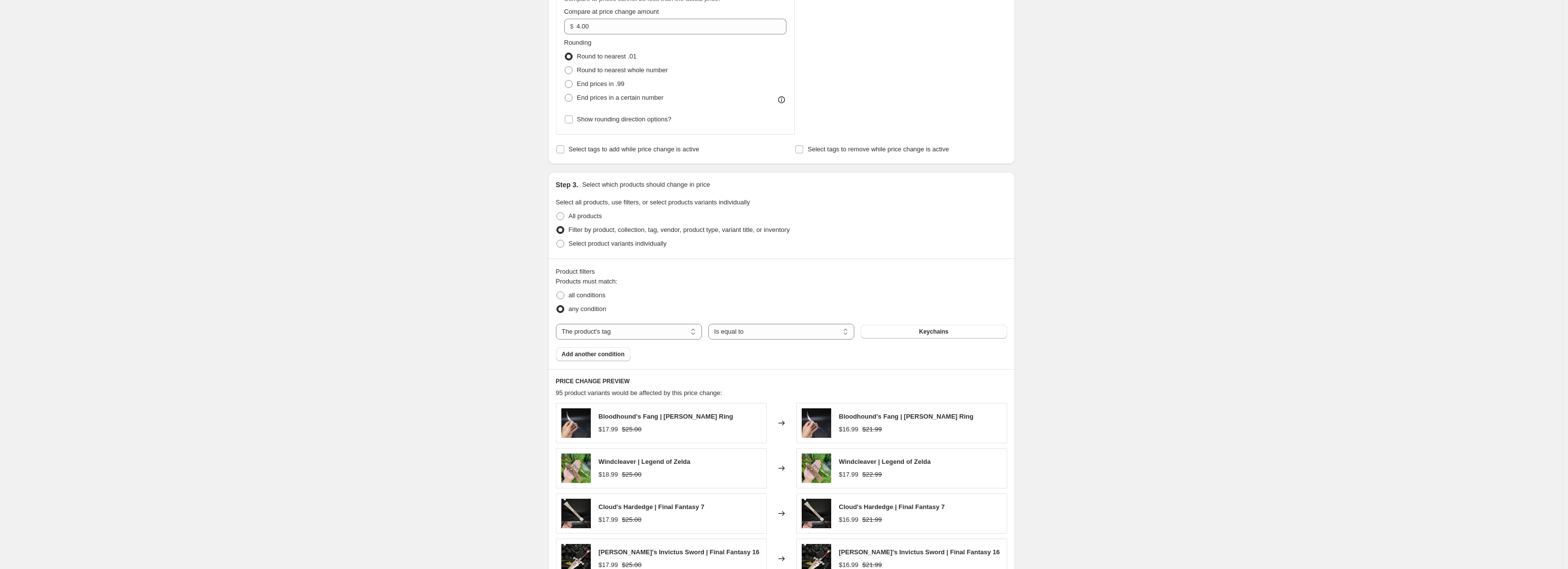
scroll to position [571, 0]
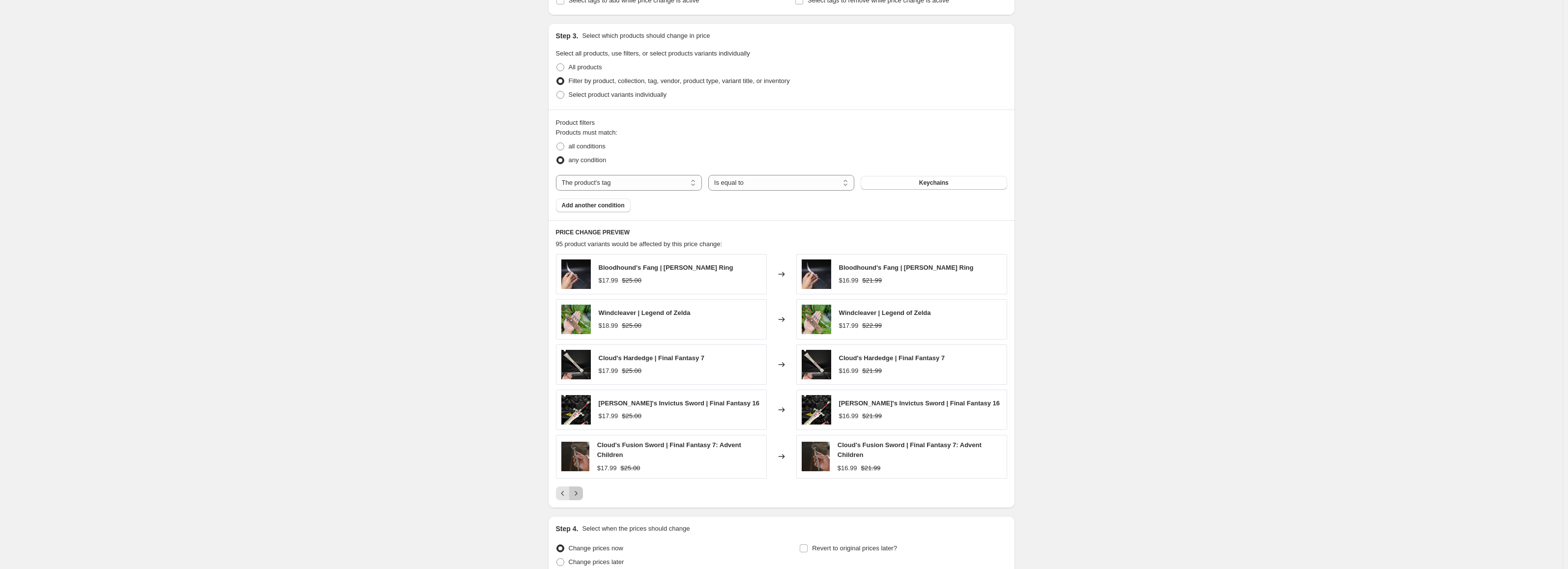
click at [580, 492] on icon "Next" at bounding box center [575, 493] width 10 height 10
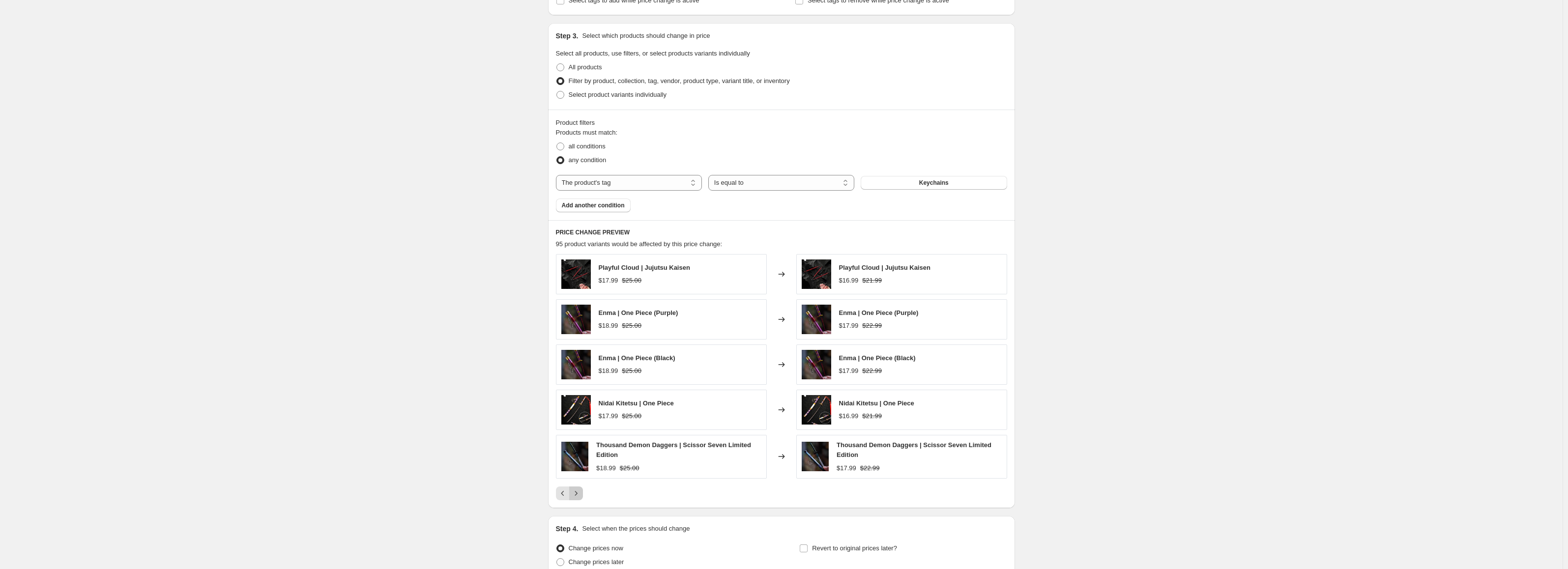
click at [581, 491] on icon "Next" at bounding box center [575, 493] width 10 height 10
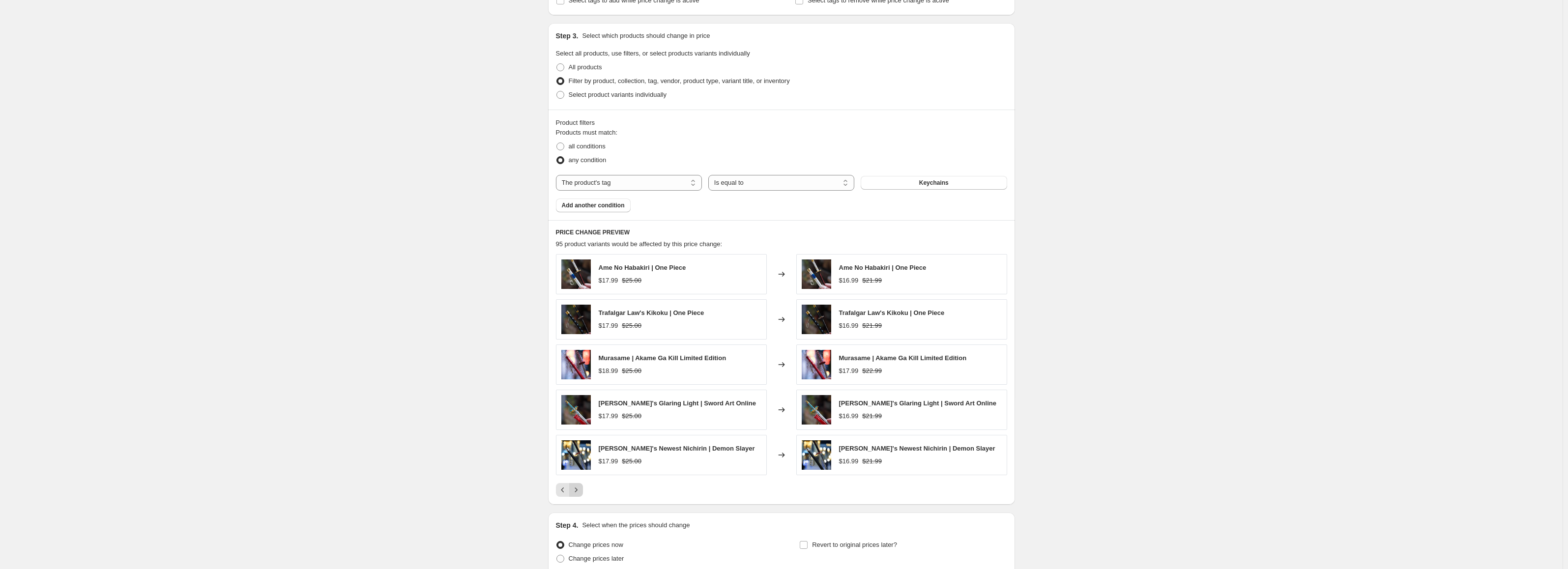
click at [581, 491] on icon "Next" at bounding box center [575, 490] width 10 height 10
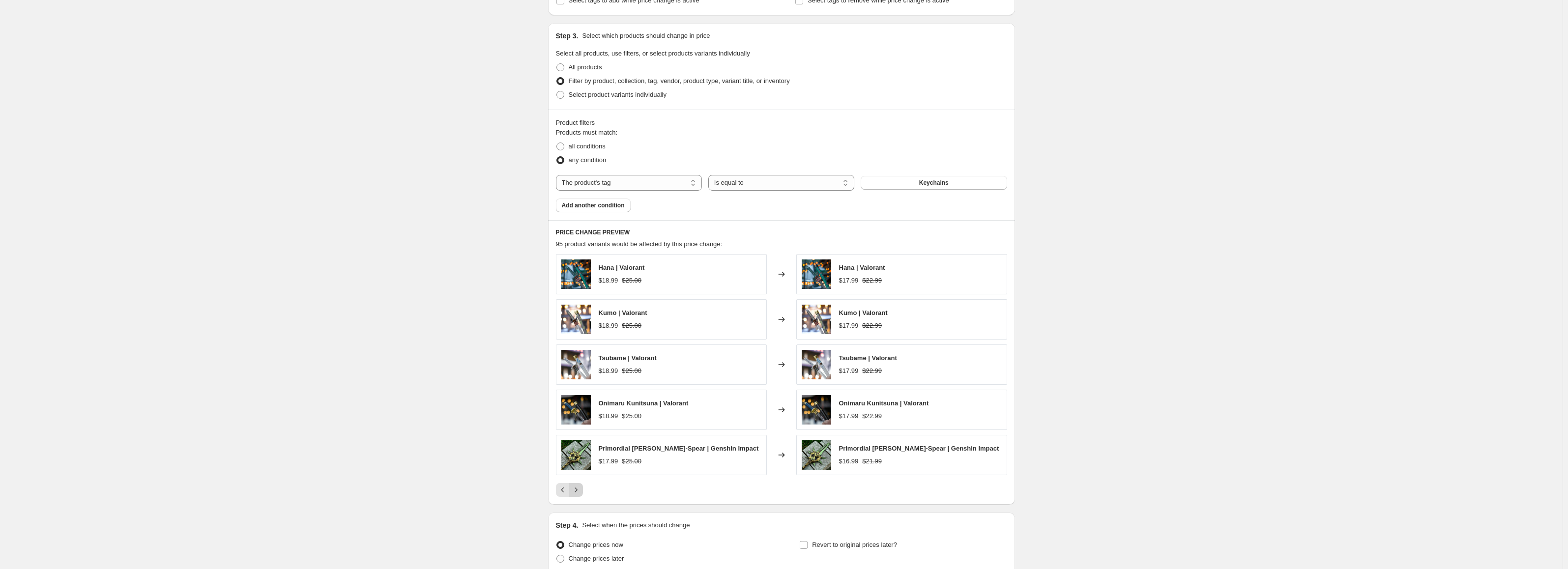
click at [583, 484] on button "Next" at bounding box center [576, 490] width 14 height 14
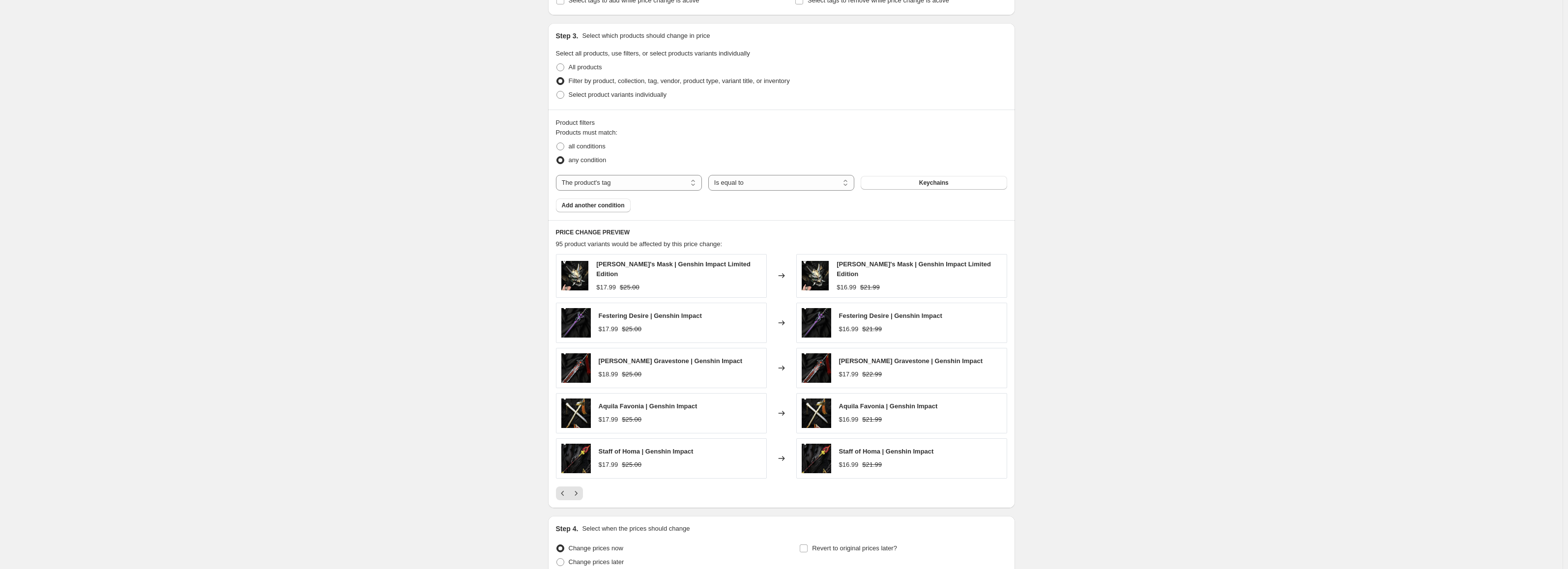
click at [584, 483] on div "[PERSON_NAME]'s Mask | Genshin Impact Limited Edition $17.99 $25.00 Changed to …" at bounding box center [782, 376] width 452 height 245
click at [575, 491] on icon "Next" at bounding box center [575, 493] width 10 height 10
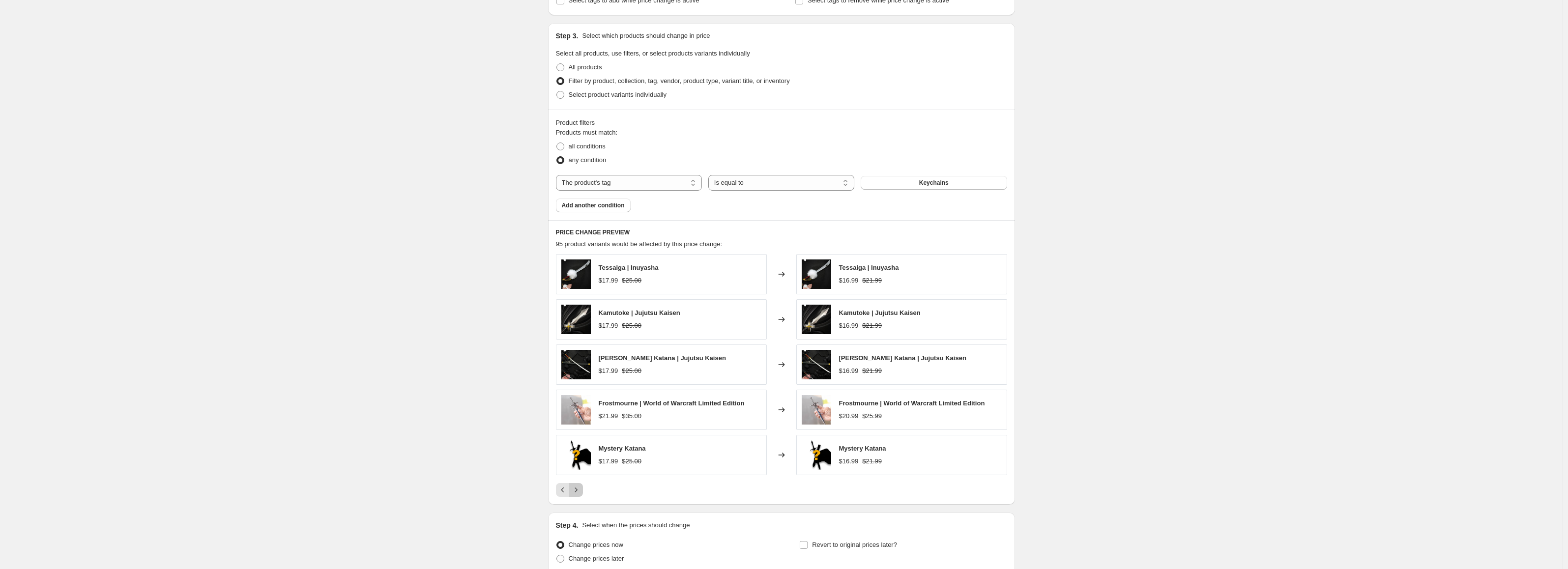
click at [579, 491] on icon "Next" at bounding box center [575, 490] width 10 height 10
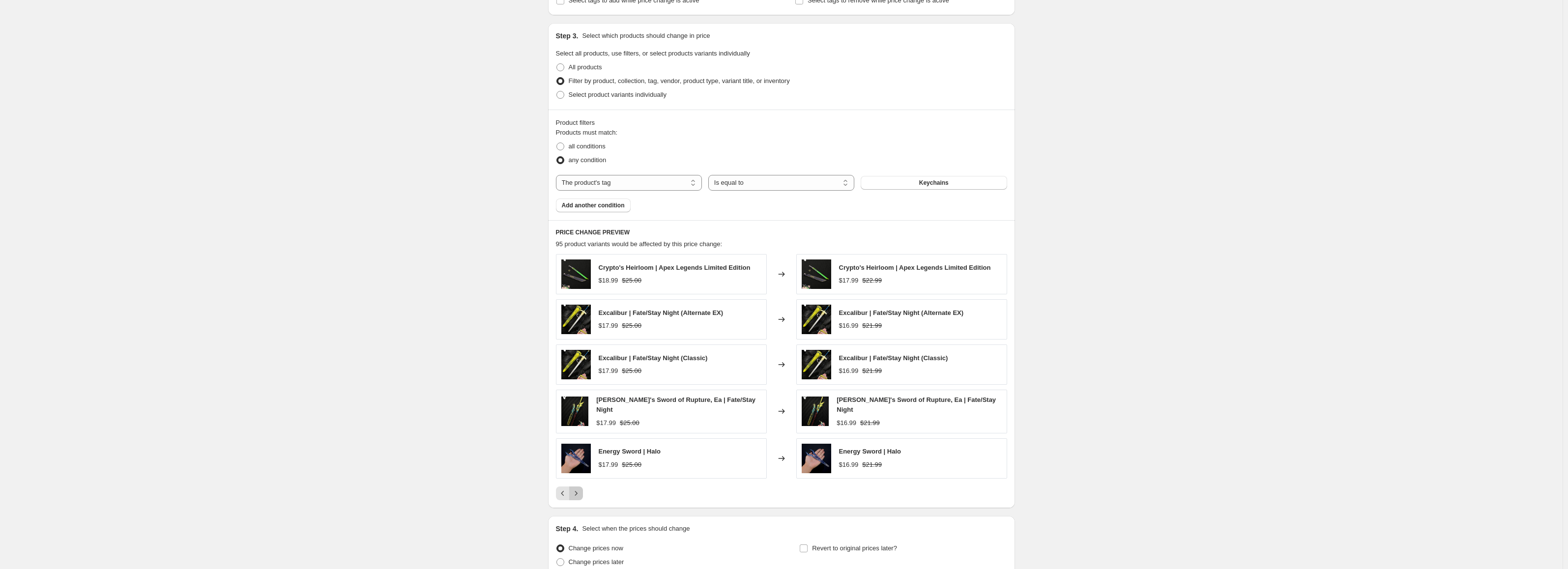
click at [576, 490] on icon "Next" at bounding box center [575, 493] width 10 height 10
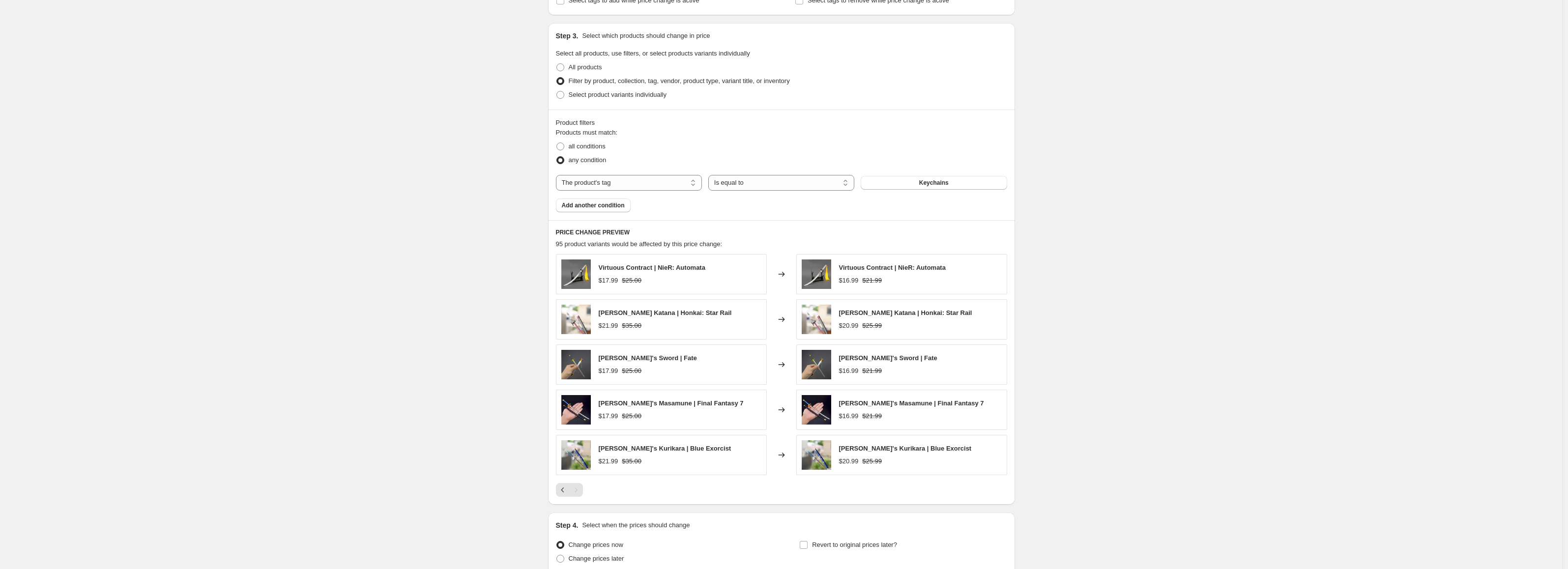
click at [576, 489] on div "Pagination" at bounding box center [576, 490] width 14 height 14
click at [576, 493] on div "Pagination" at bounding box center [576, 490] width 14 height 14
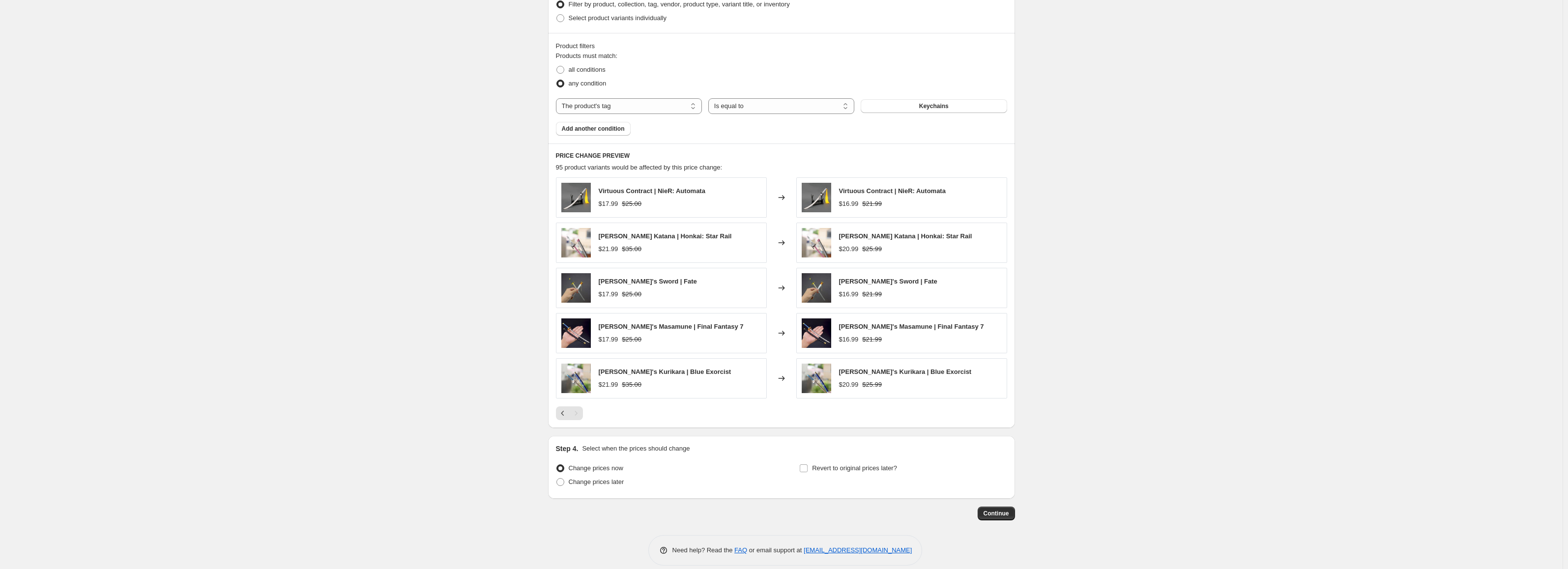
scroll to position [659, 0]
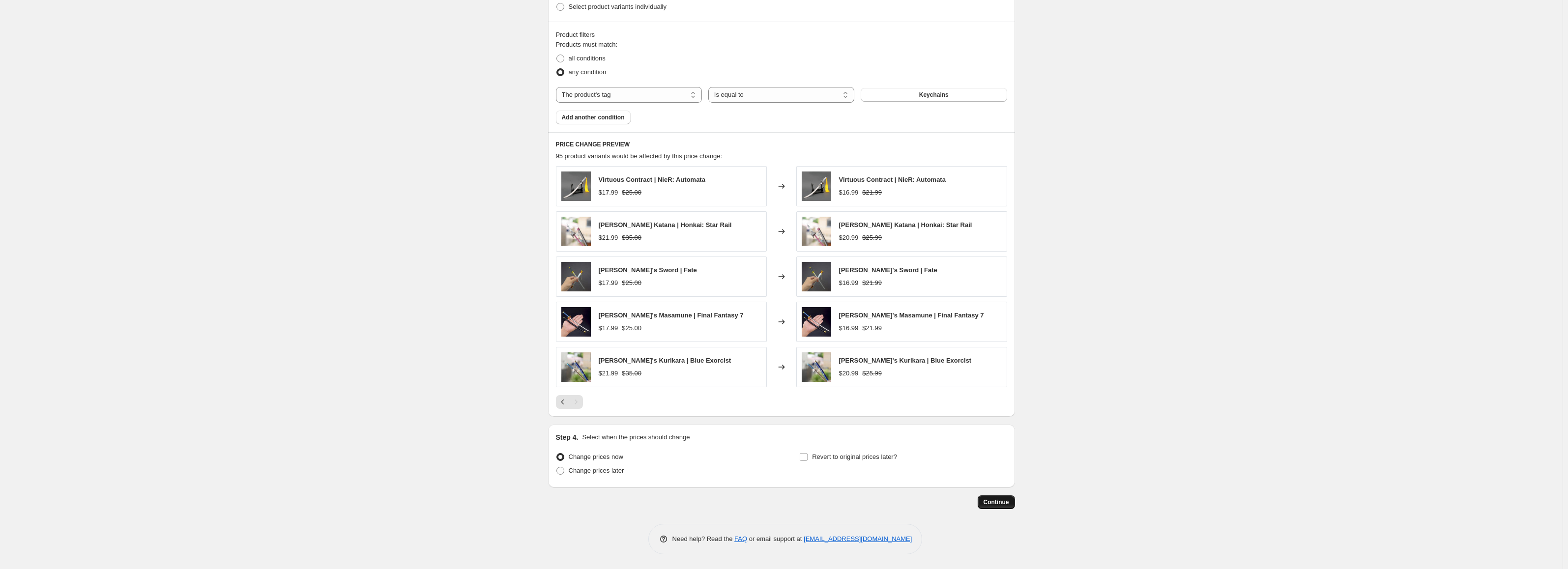
click at [1005, 505] on span "Continue" at bounding box center [996, 502] width 26 height 8
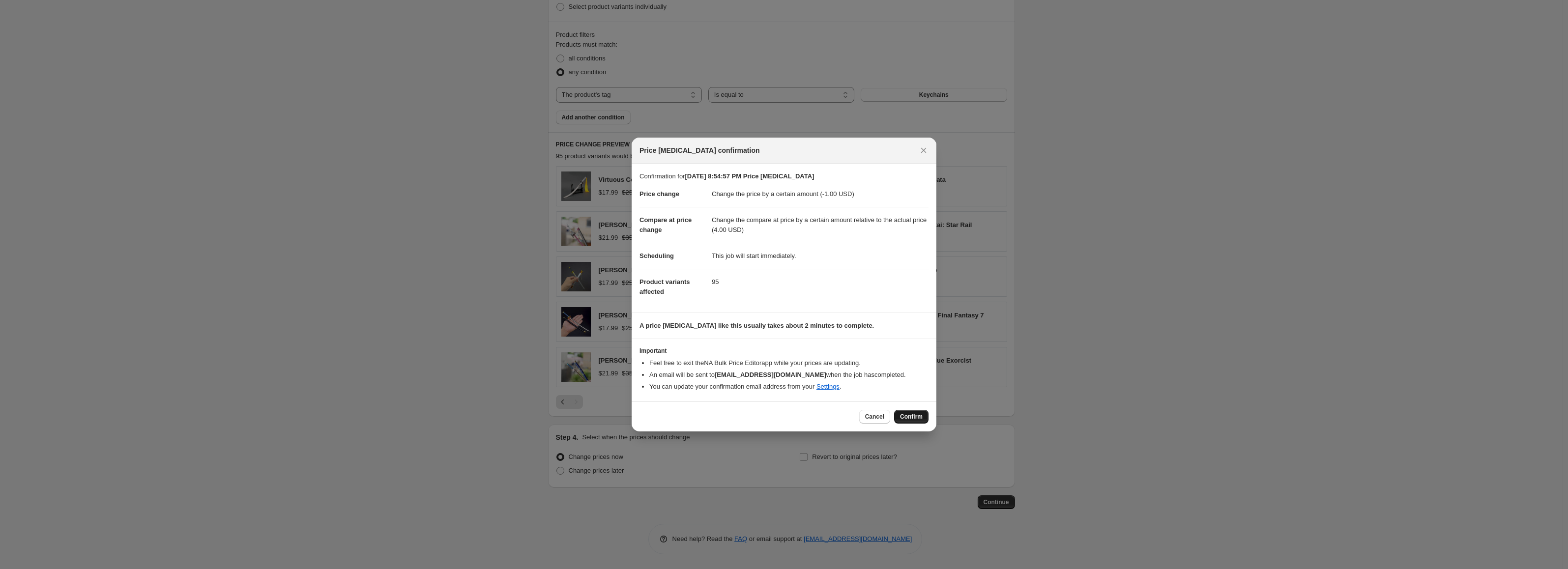
click at [914, 419] on span "Confirm" at bounding box center [911, 417] width 23 height 8
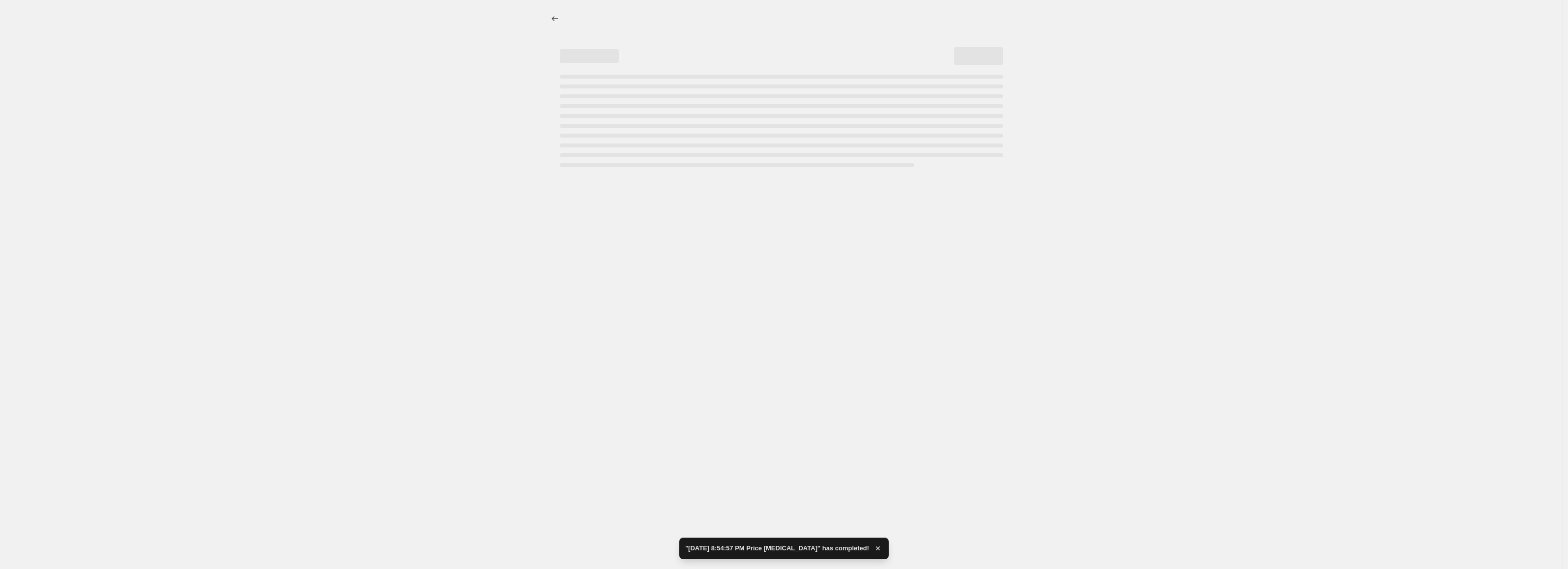
select select "by"
select select "bp"
select select "tag"
